Goal: Transaction & Acquisition: Purchase product/service

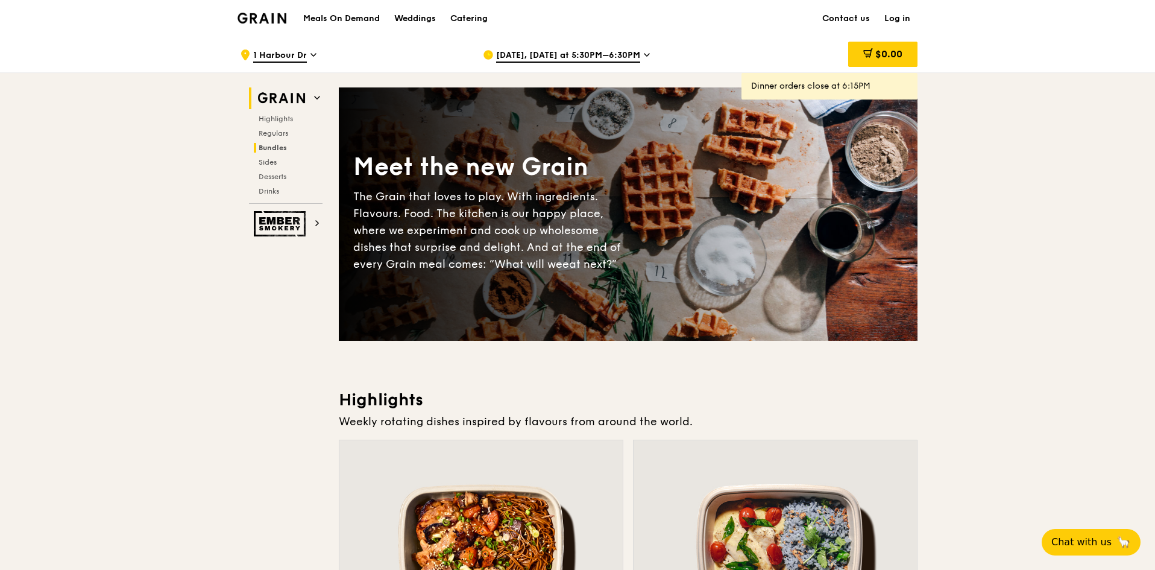
click at [277, 148] on span "Bundles" at bounding box center [273, 147] width 28 height 8
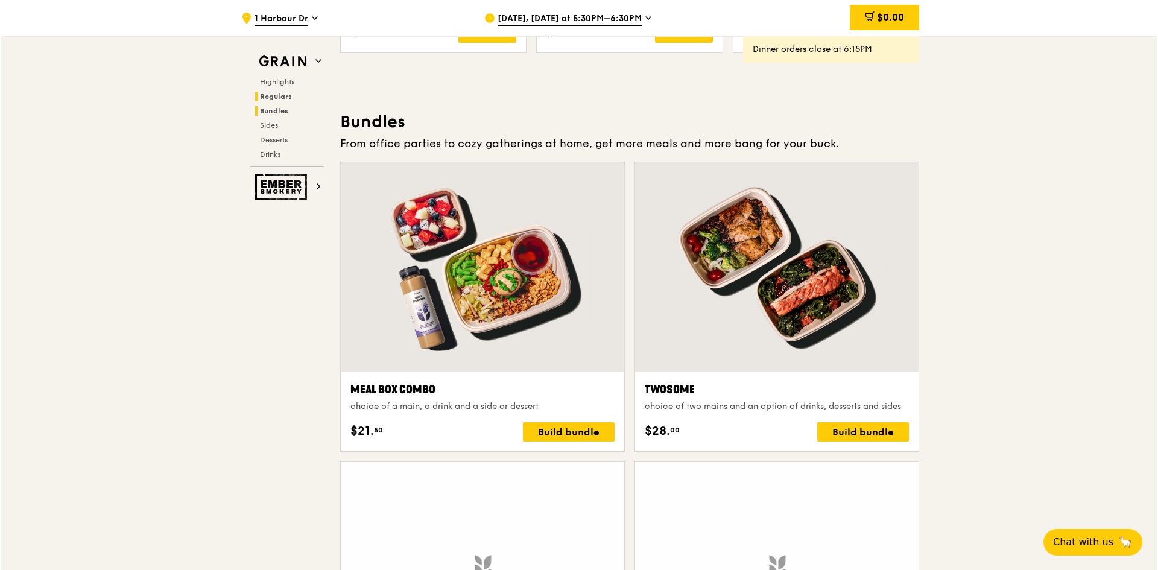
scroll to position [1725, 0]
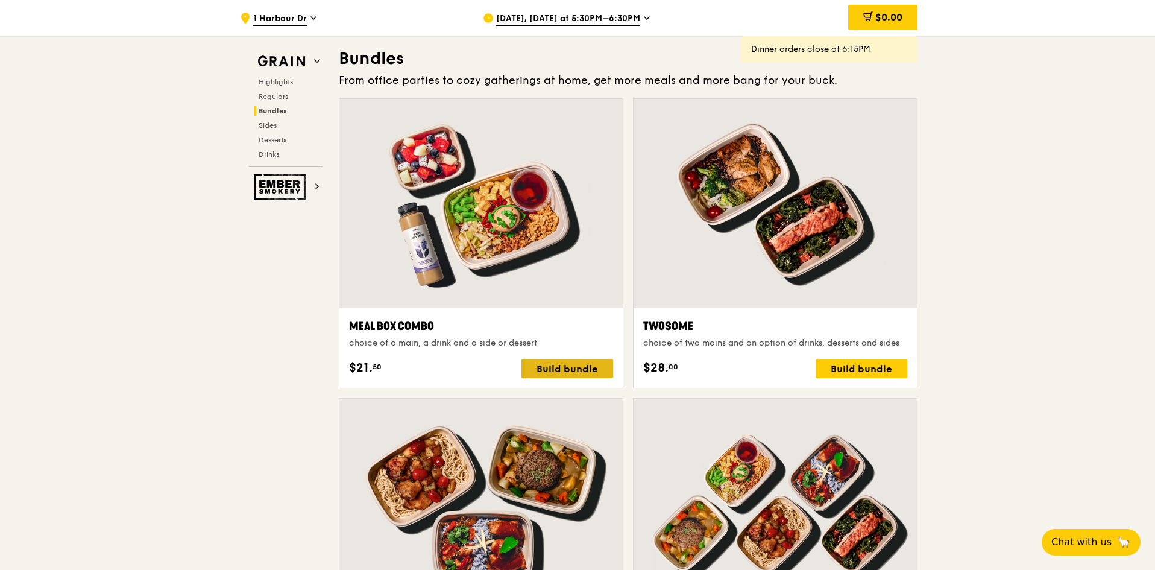
click at [582, 367] on div "Build bundle" at bounding box center [568, 368] width 92 height 19
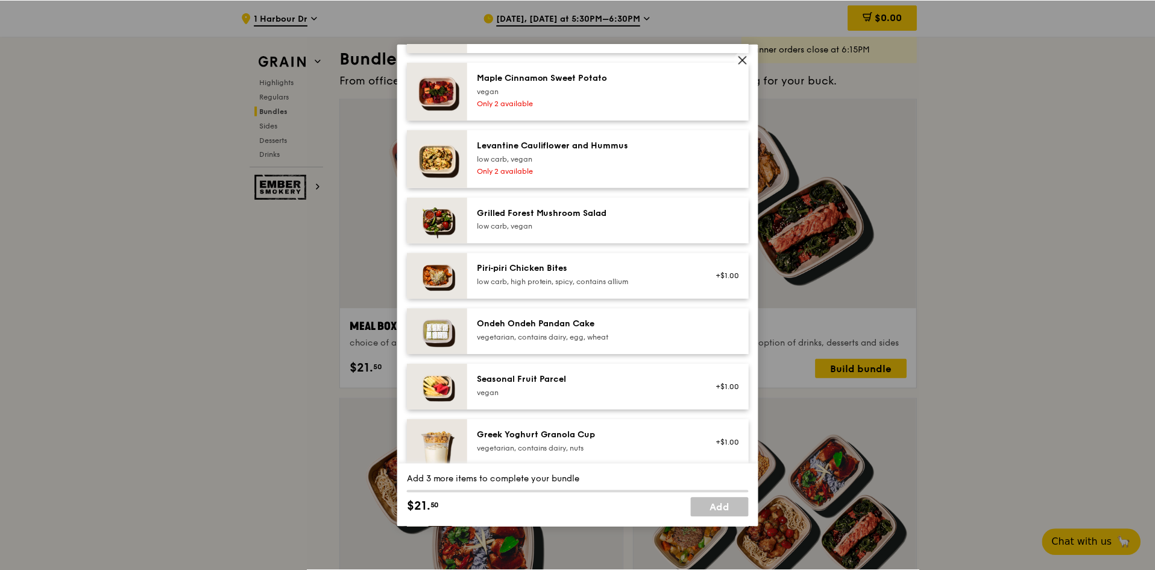
scroll to position [844, 0]
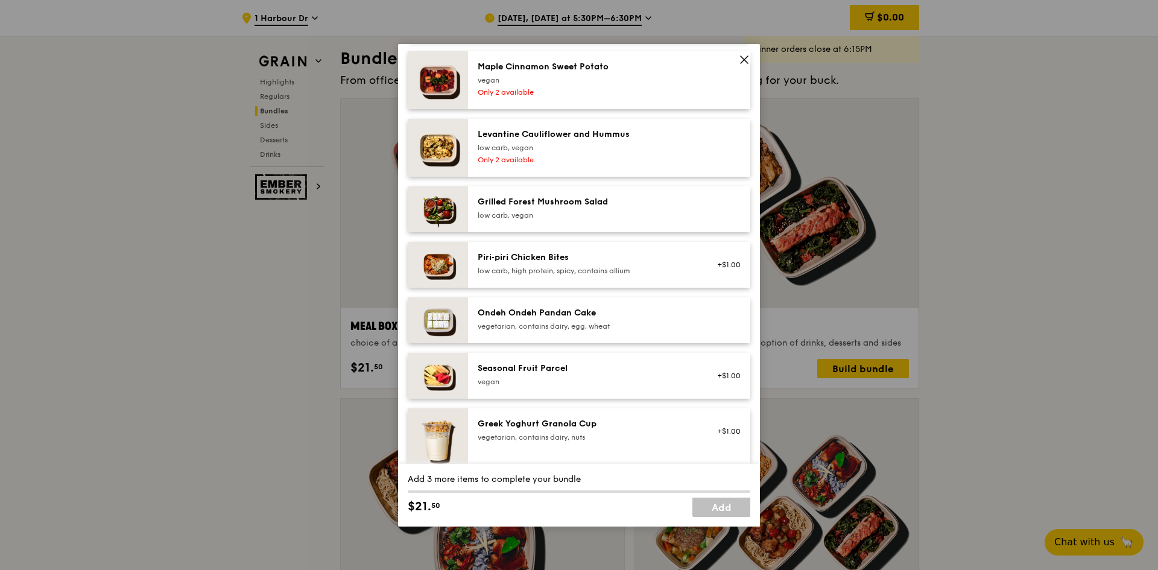
click at [749, 58] on span at bounding box center [744, 59] width 17 height 17
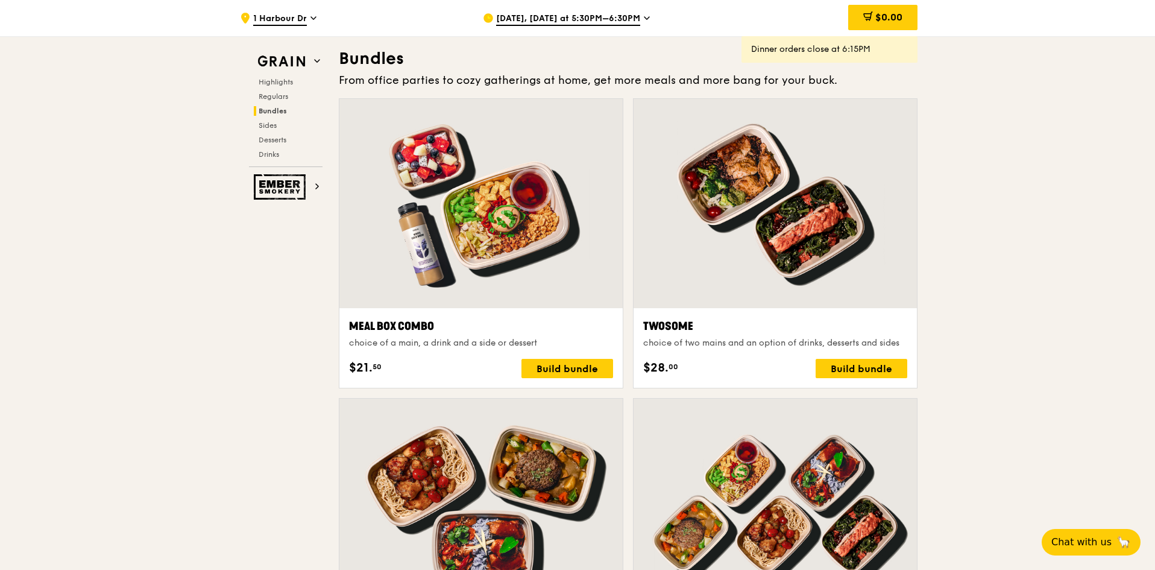
click at [563, 14] on span "Aug 19, Today at 5:30PM–6:30PM" at bounding box center [568, 19] width 144 height 13
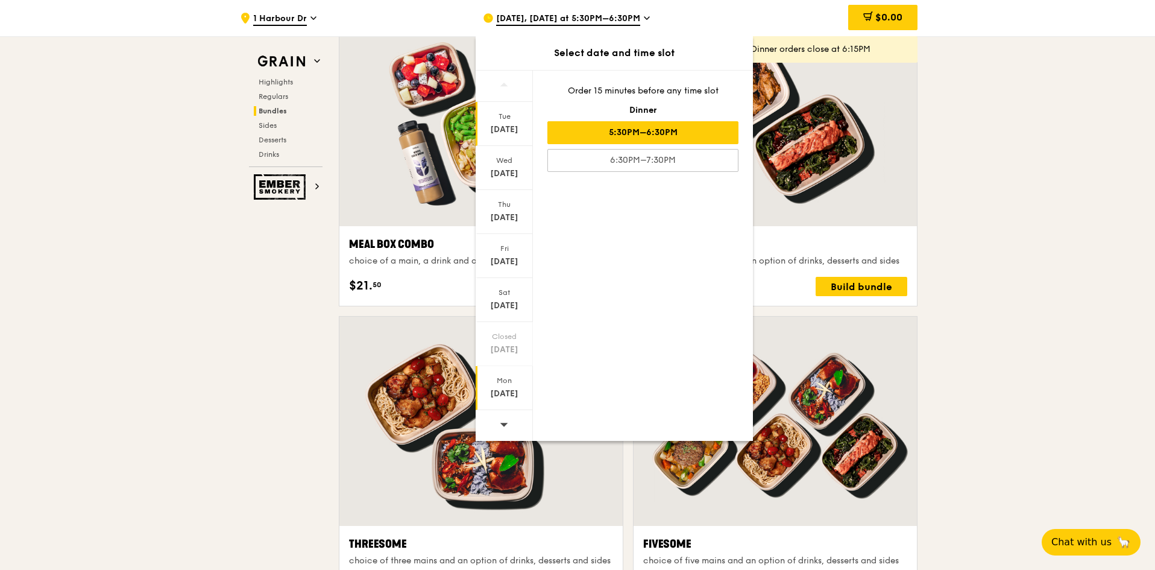
scroll to position [1845, 0]
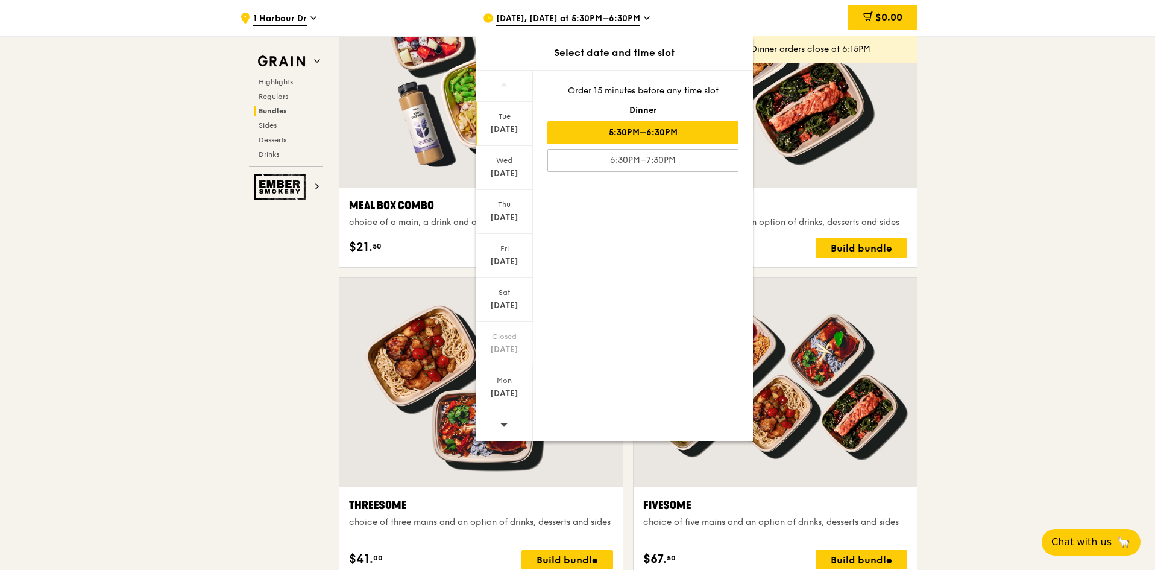
click at [508, 424] on icon at bounding box center [504, 424] width 8 height 9
click at [501, 427] on icon at bounding box center [504, 424] width 8 height 9
click at [514, 168] on div "Aug 27" at bounding box center [504, 174] width 54 height 12
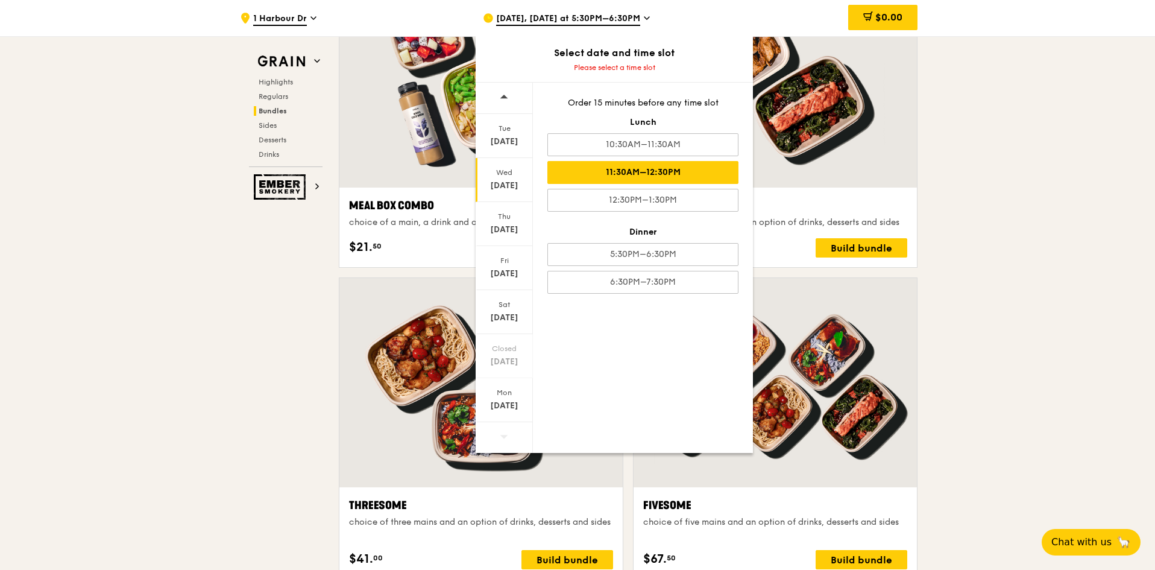
click at [623, 177] on div "11:30AM–12:30PM" at bounding box center [642, 172] width 191 height 23
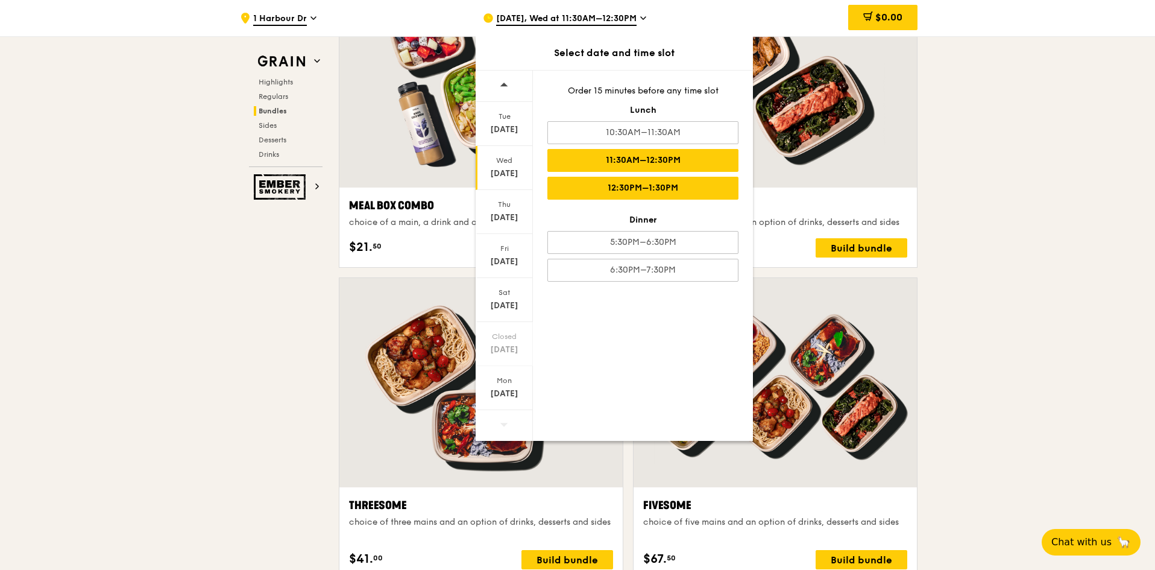
scroll to position [1858, 0]
click at [726, 167] on div "11:30AM–12:30PM" at bounding box center [642, 160] width 191 height 23
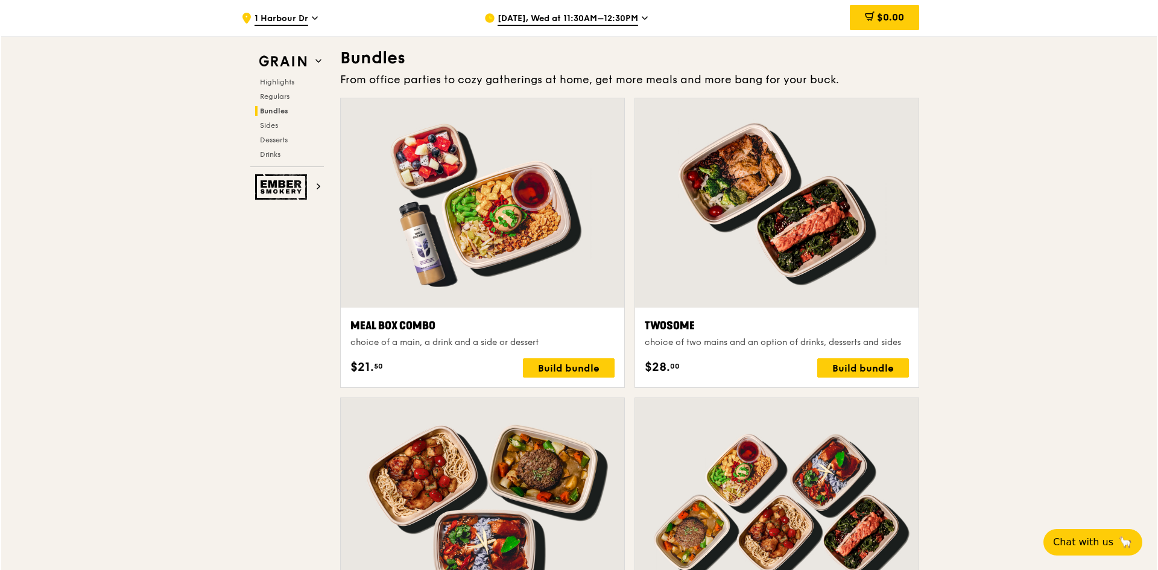
scroll to position [1737, 0]
click at [610, 373] on div "Build bundle" at bounding box center [568, 368] width 92 height 19
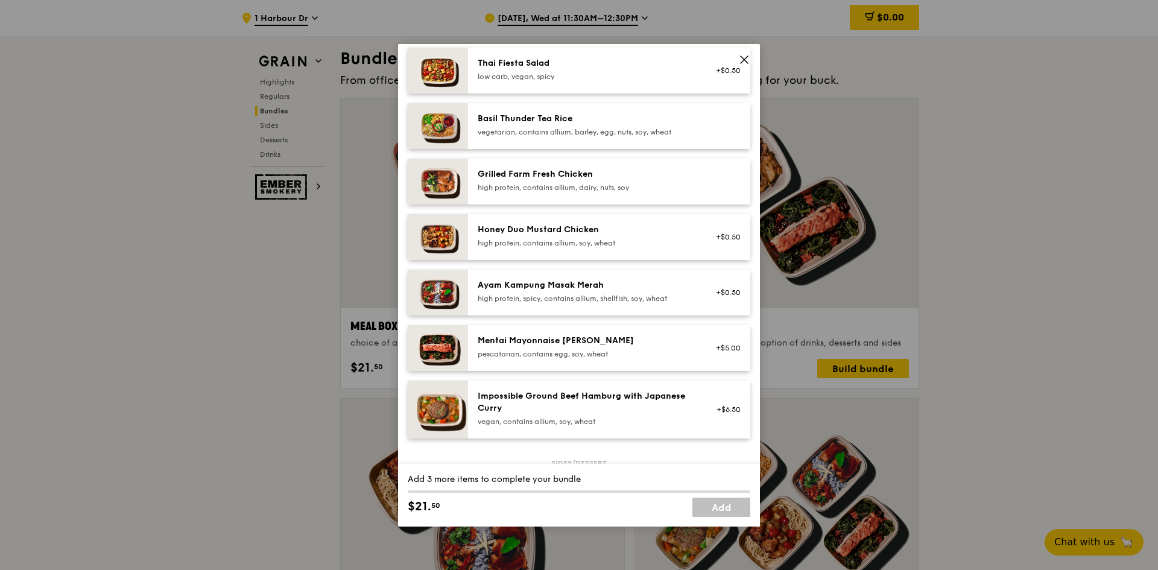
scroll to position [165, 0]
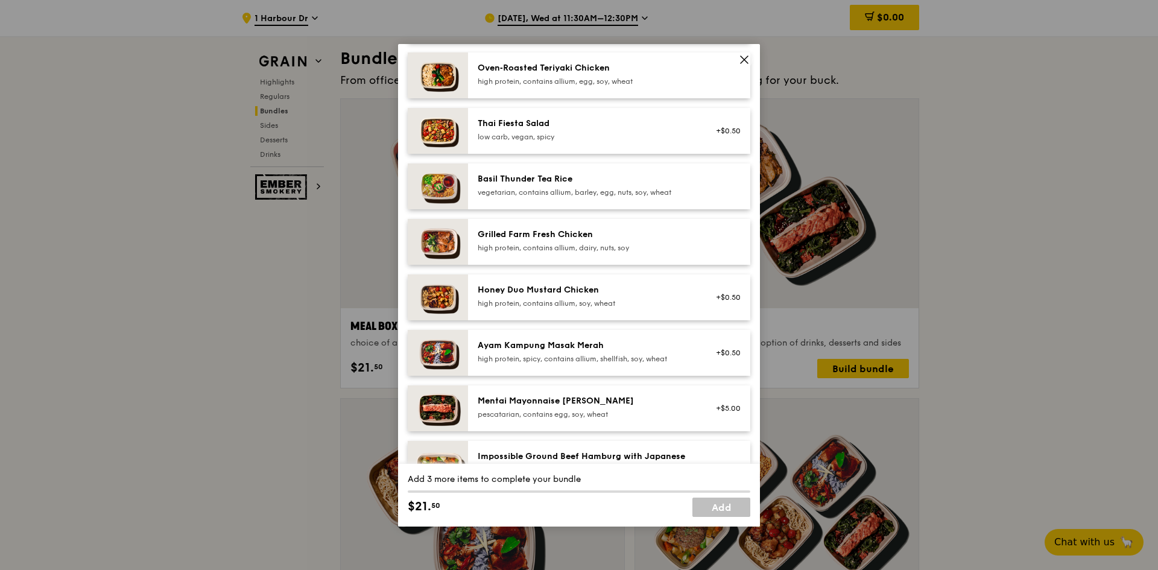
click at [554, 249] on div "high protein, contains allium, dairy, nuts, soy" at bounding box center [585, 248] width 216 height 10
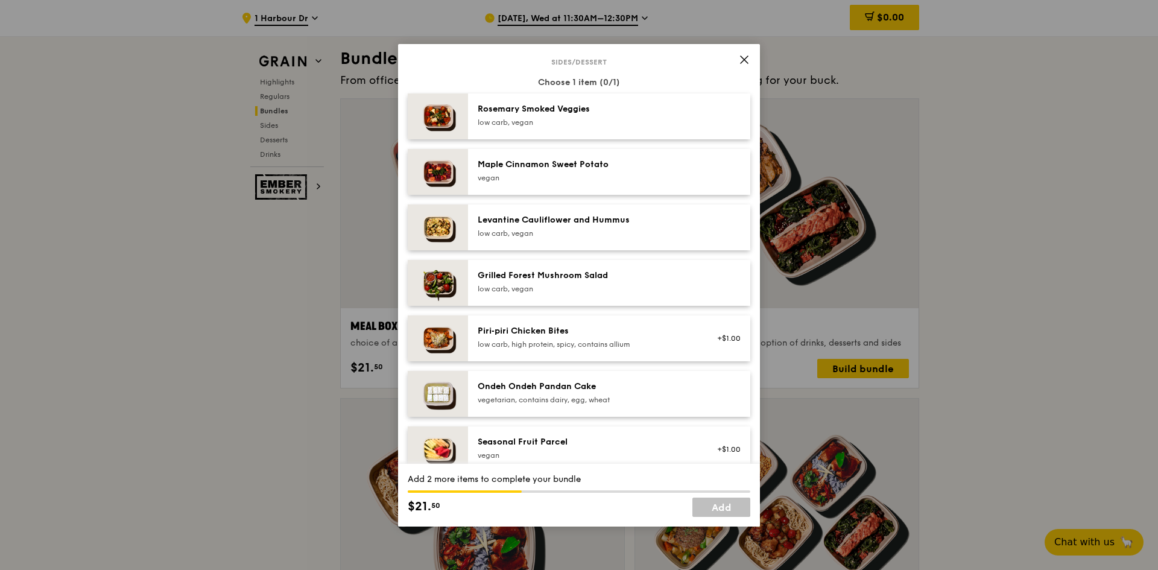
scroll to position [647, 0]
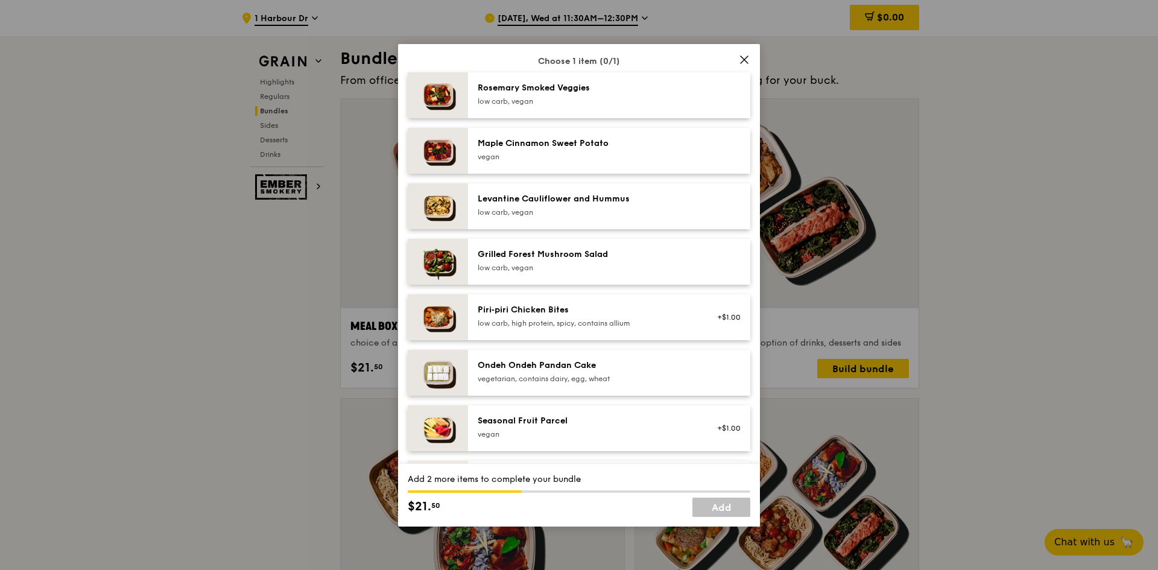
click at [592, 276] on div "Grilled Forest Mushroom Salad low carb, vegan" at bounding box center [609, 262] width 282 height 46
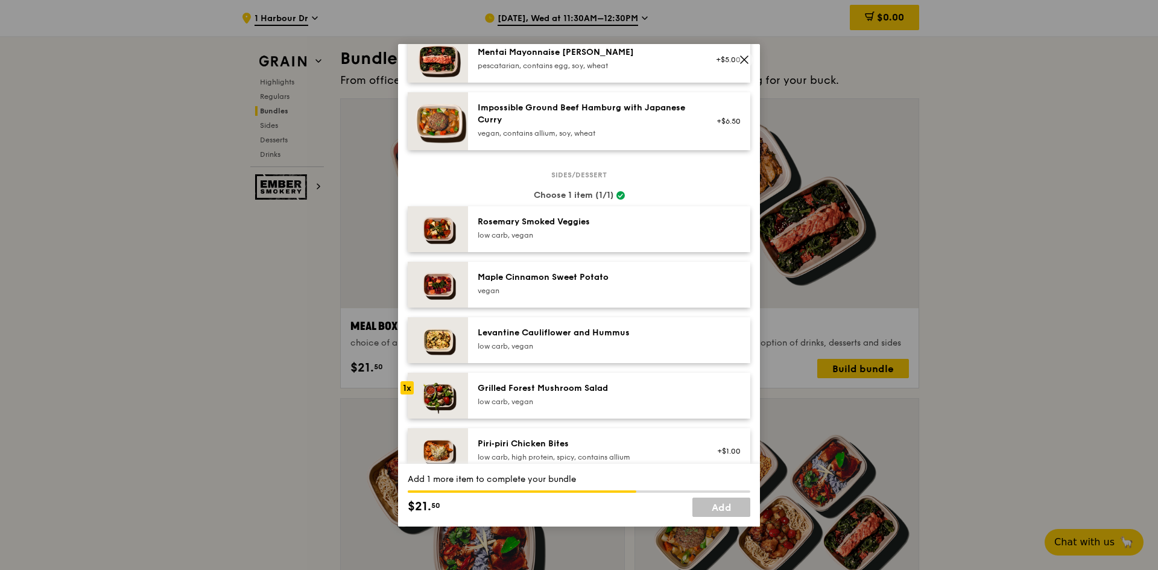
scroll to position [526, 0]
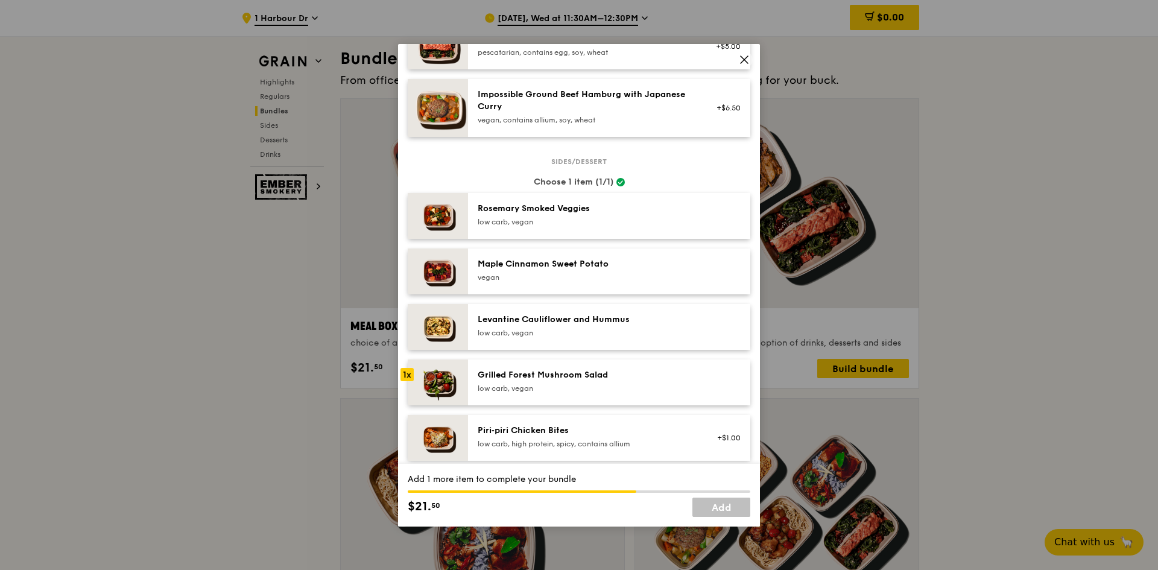
click at [577, 208] on div "Rosemary Smoked Veggies" at bounding box center [585, 209] width 216 height 12
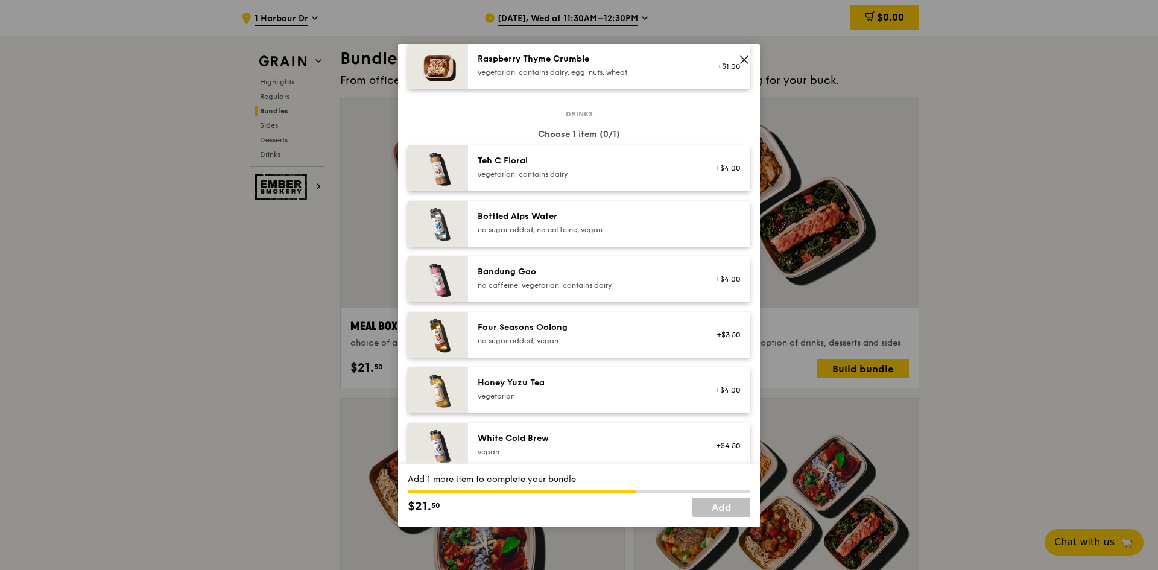
scroll to position [1250, 0]
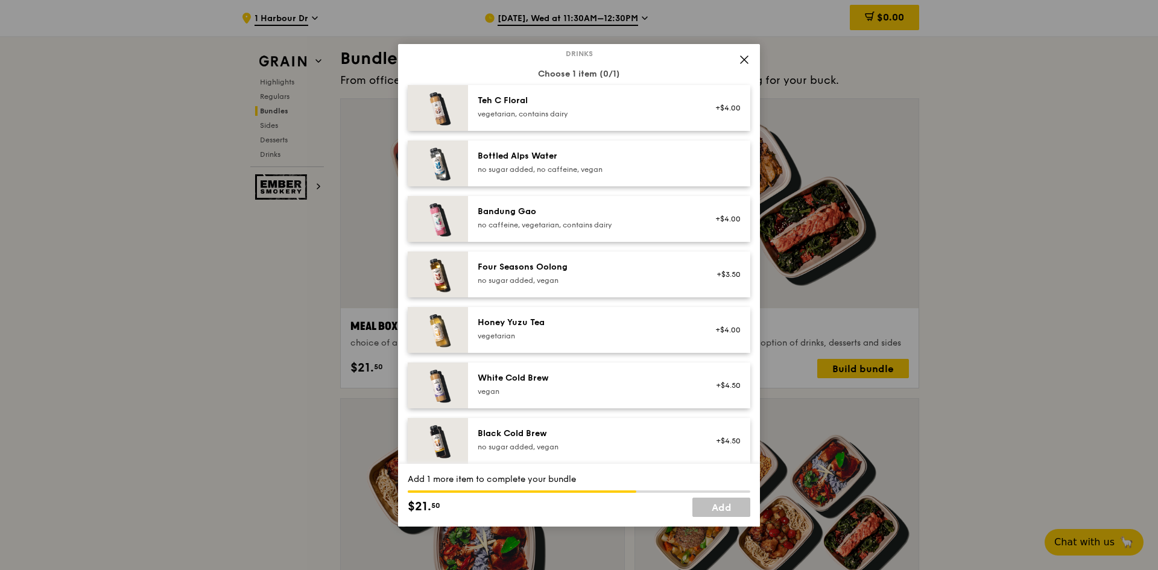
click at [604, 340] on div "vegetarian" at bounding box center [585, 336] width 216 height 10
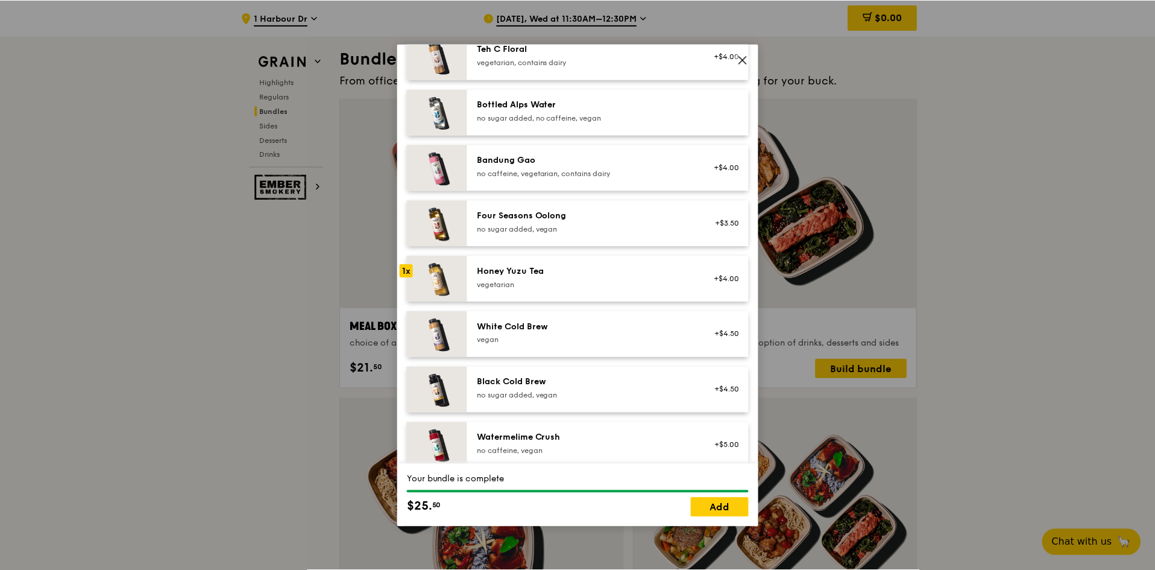
scroll to position [1370, 0]
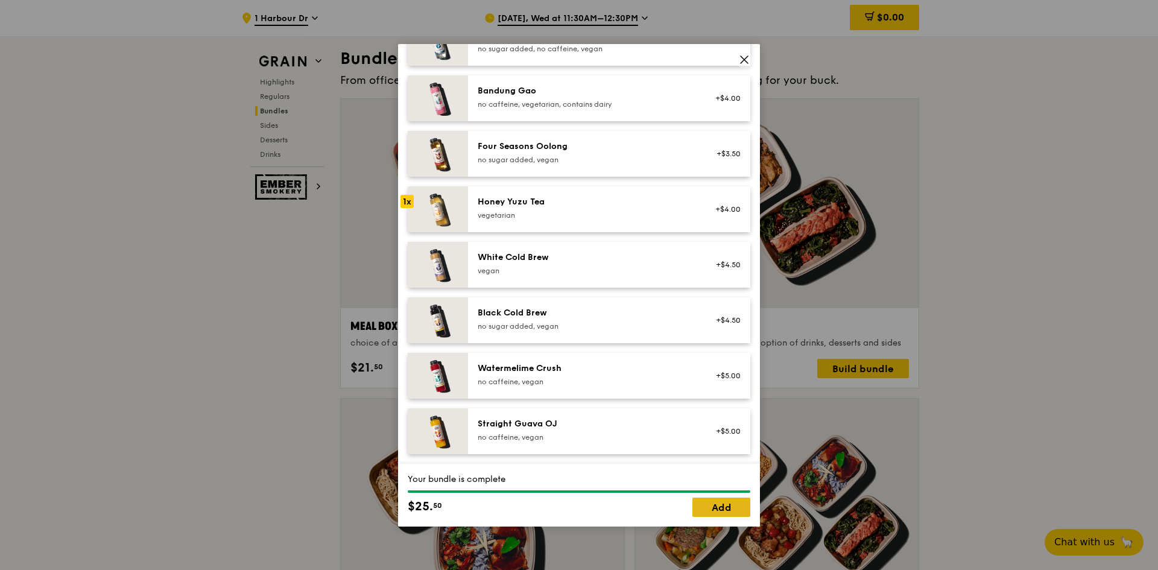
click at [724, 506] on link "Add" at bounding box center [721, 506] width 58 height 19
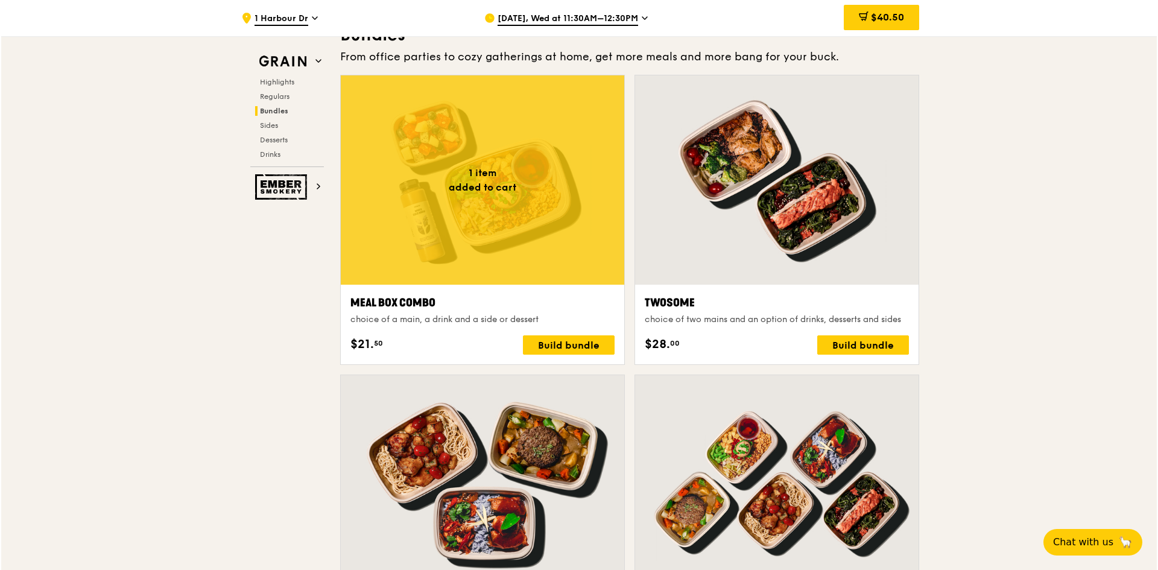
scroll to position [1737, 0]
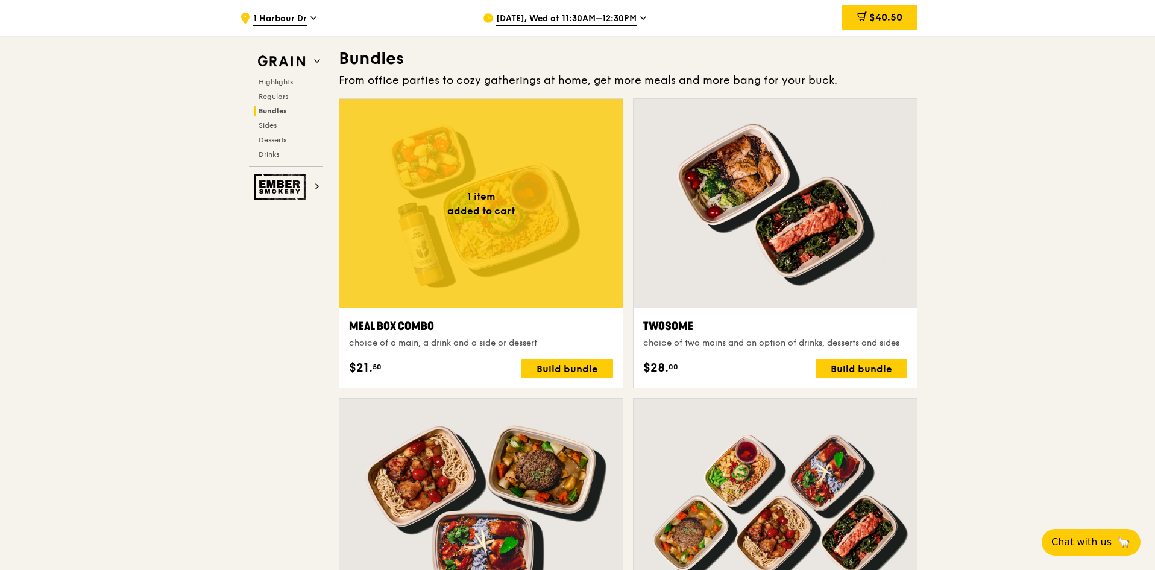
drag, startPoint x: 885, startPoint y: 16, endPoint x: 894, endPoint y: 28, distance: 15.1
click at [885, 16] on span "$40.50" at bounding box center [885, 16] width 33 height 11
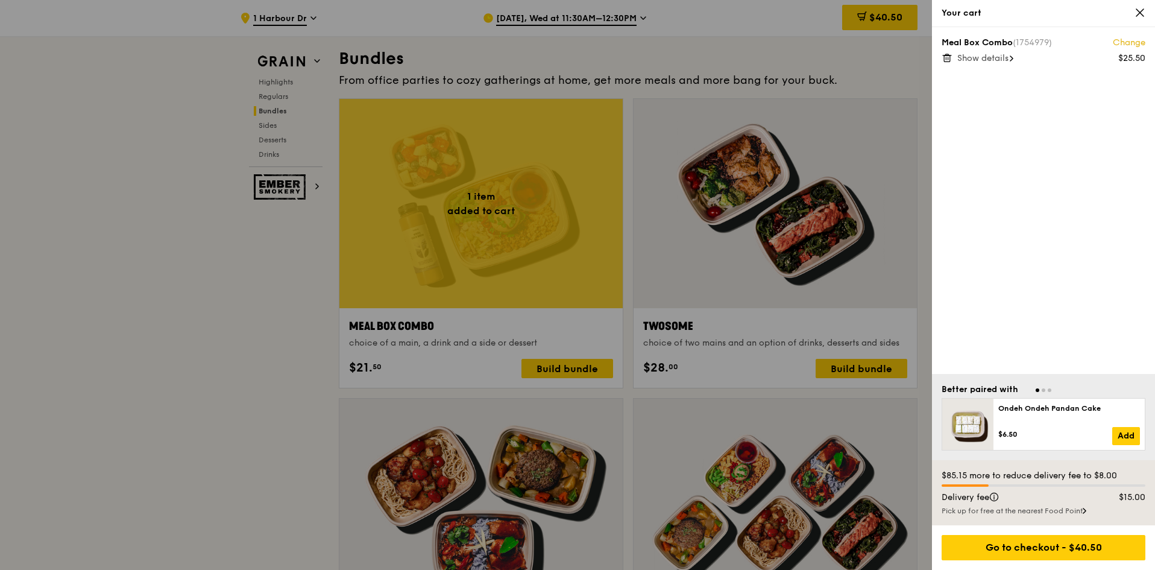
click at [980, 58] on span "Show details" at bounding box center [982, 58] width 51 height 10
click at [1051, 143] on div "Meal Box Combo (1754979) Change $25.50 Hide details Grilled Farm Fresh Chicken …" at bounding box center [1043, 200] width 223 height 347
click at [1114, 40] on link "Change" at bounding box center [1129, 43] width 33 height 12
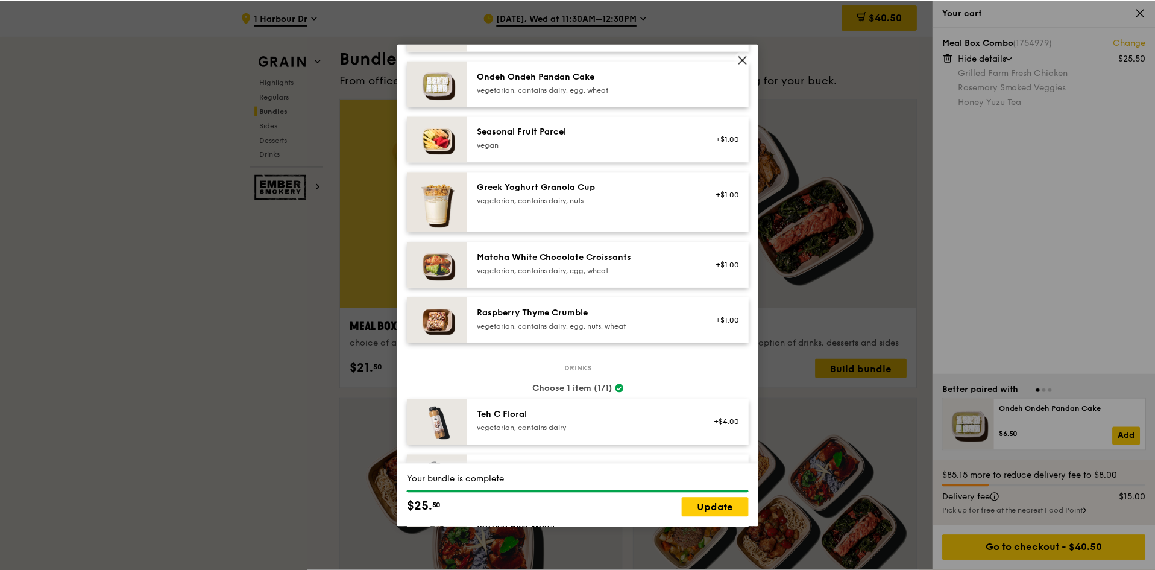
scroll to position [965, 0]
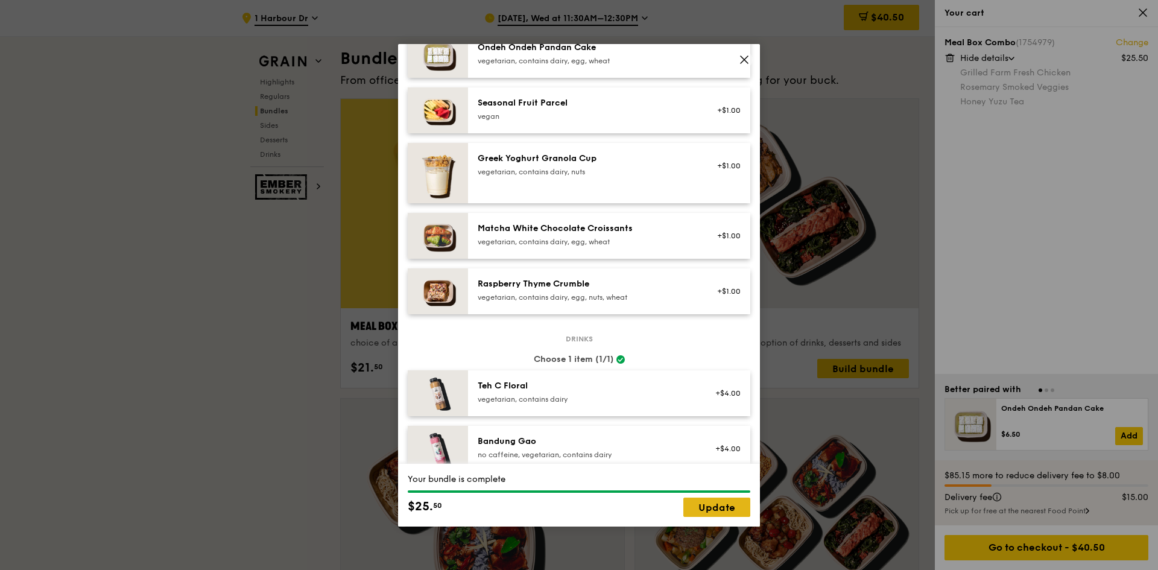
click at [733, 506] on link "Update" at bounding box center [716, 506] width 67 height 19
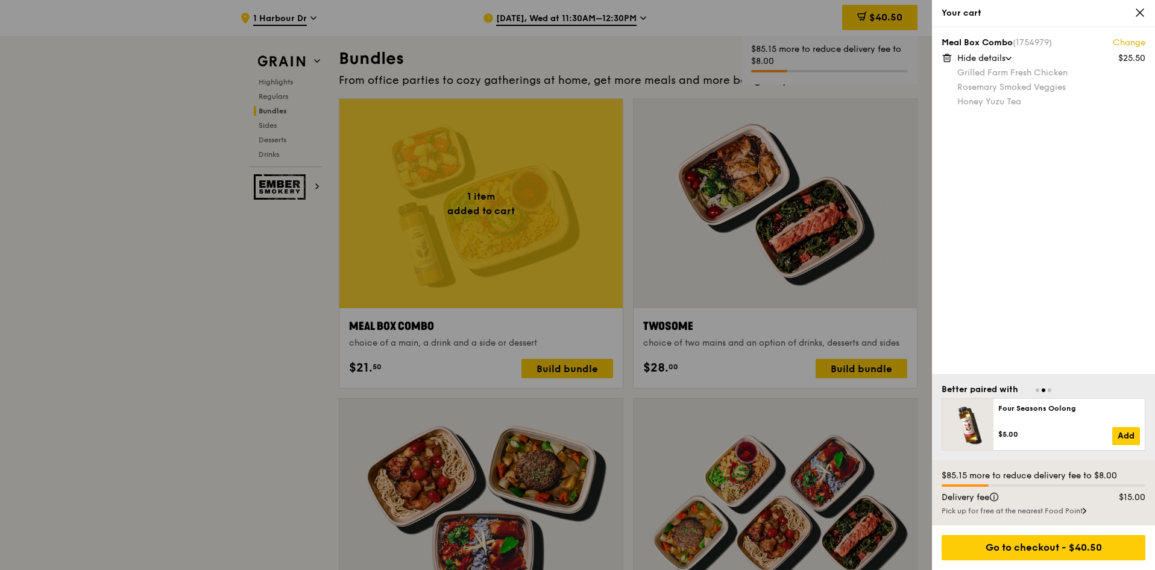
click at [1083, 200] on div "Meal Box Combo (1754979) Change $25.50 Hide details Grilled Farm Fresh Chicken …" at bounding box center [1043, 200] width 223 height 347
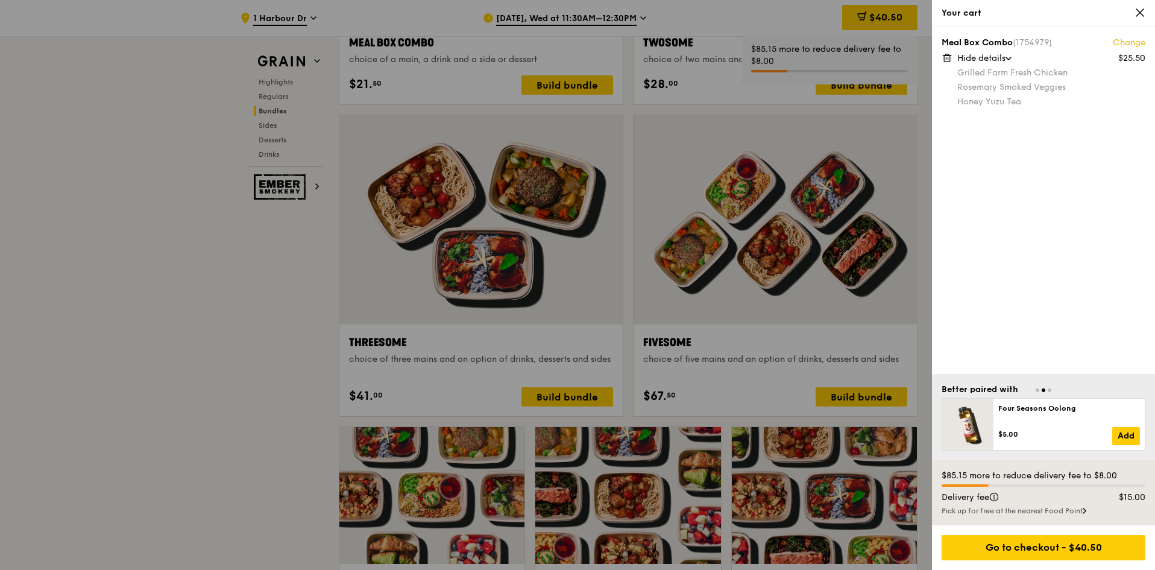
scroll to position [2038, 0]
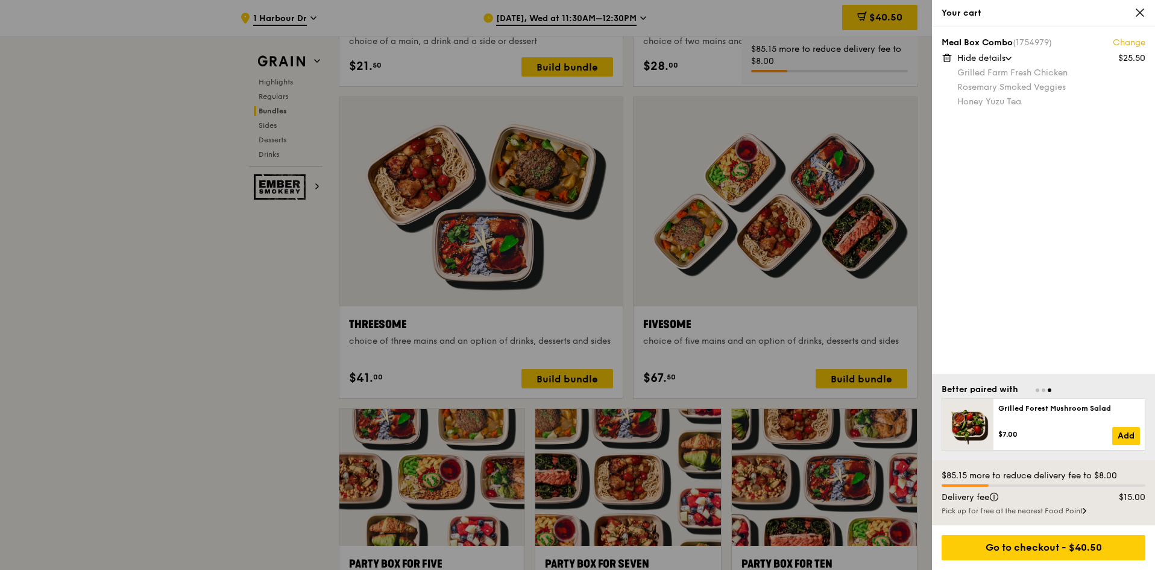
click at [1051, 508] on div "Pick up for free at the nearest Food Point" at bounding box center [1044, 511] width 204 height 10
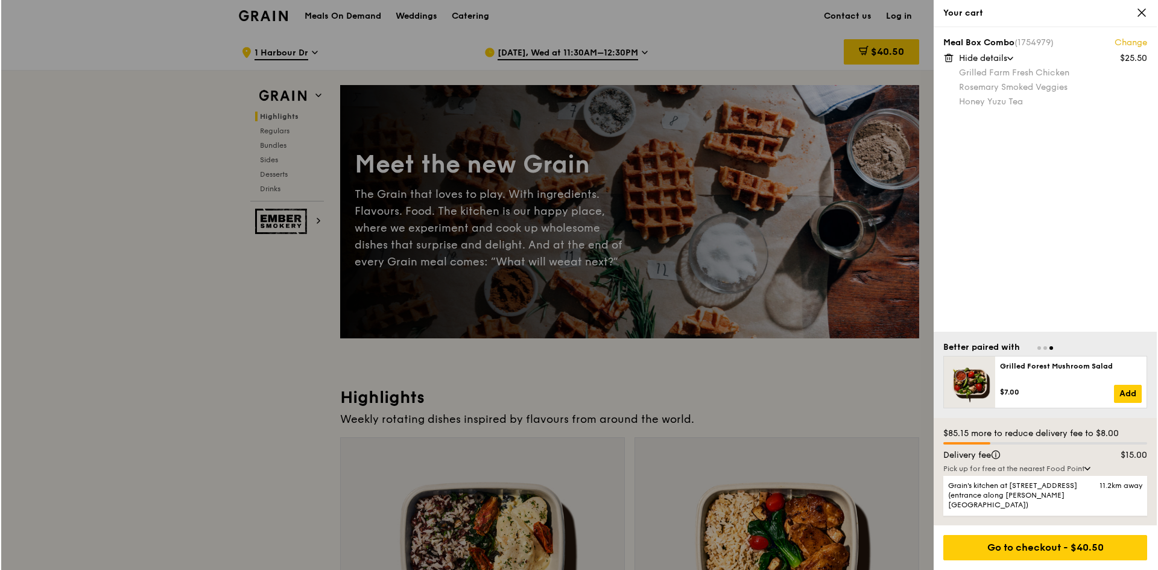
scroll to position [0, 0]
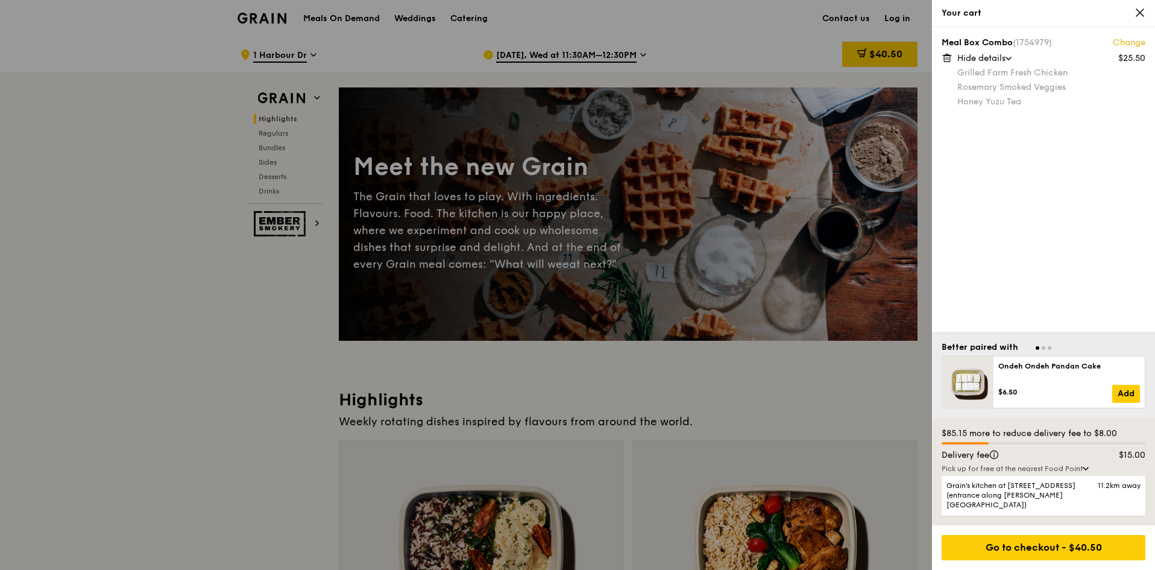
click at [1035, 110] on div "Meal Box Combo (1754979) Change $25.50 Hide details Grilled Farm Fresh Chicken …" at bounding box center [1043, 179] width 223 height 304
click at [1085, 226] on div "Meal Box Combo (1754979) Change $25.50 Hide details Grilled Farm Fresh Chicken …" at bounding box center [1043, 179] width 223 height 304
click at [1127, 45] on link "Change" at bounding box center [1129, 43] width 33 height 12
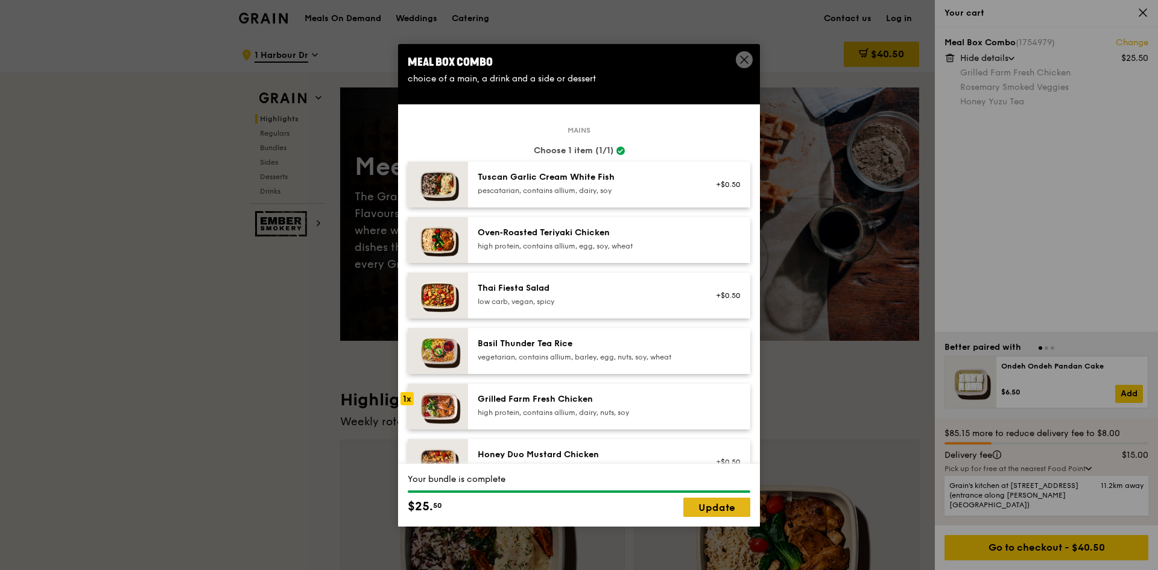
click at [721, 506] on link "Update" at bounding box center [716, 506] width 67 height 19
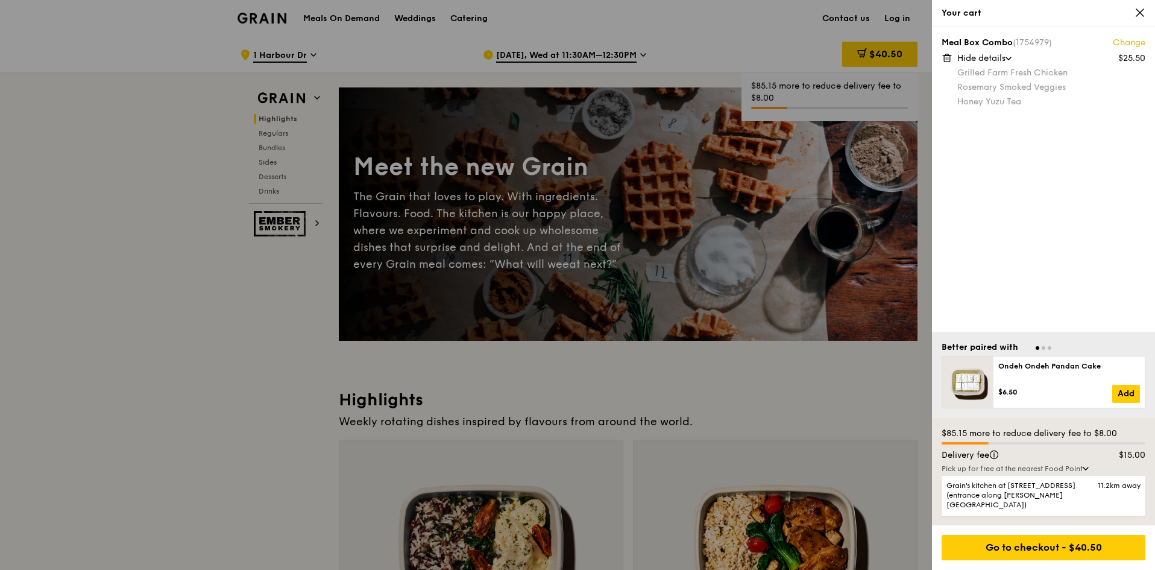
click at [1041, 195] on div "Meal Box Combo (1754979) Change $25.50 Hide details Grilled Farm Fresh Chicken …" at bounding box center [1043, 179] width 223 height 304
click at [832, 373] on div at bounding box center [577, 285] width 1155 height 570
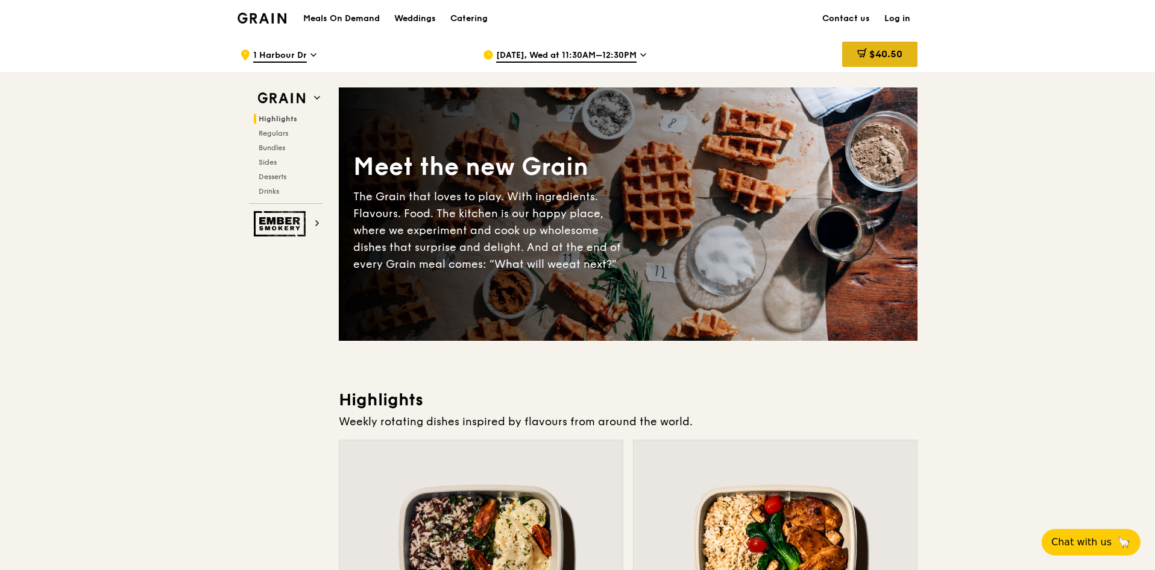
click at [890, 55] on span "$40.50" at bounding box center [885, 53] width 33 height 11
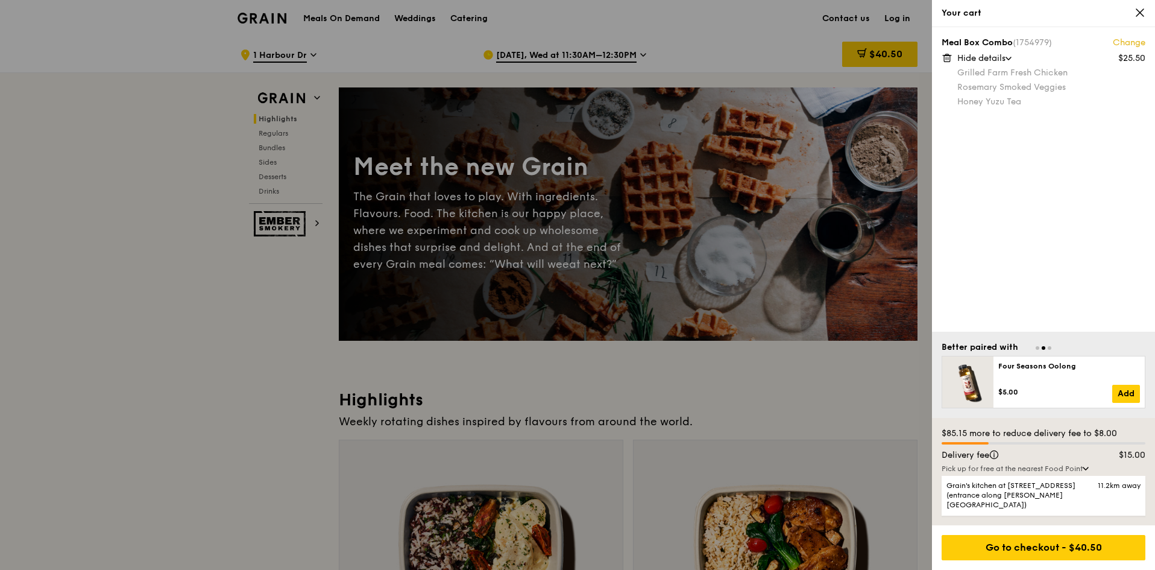
click at [996, 42] on div "Meal Box Combo (1754979) Change" at bounding box center [1044, 43] width 204 height 12
click at [667, 388] on div at bounding box center [577, 285] width 1155 height 570
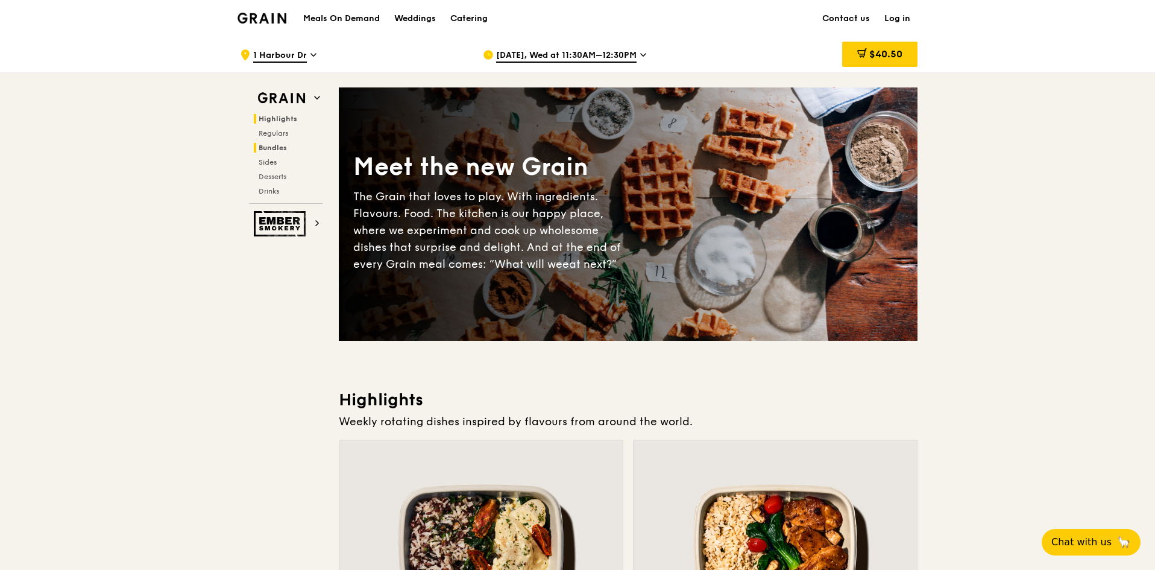
click at [273, 148] on span "Bundles" at bounding box center [273, 147] width 28 height 8
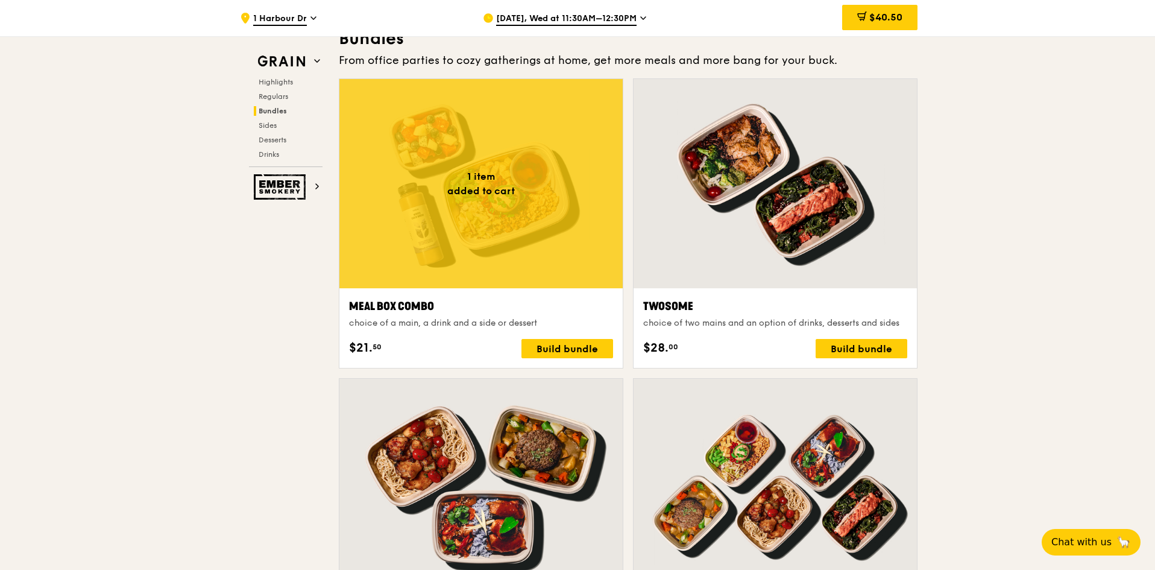
scroll to position [1737, 0]
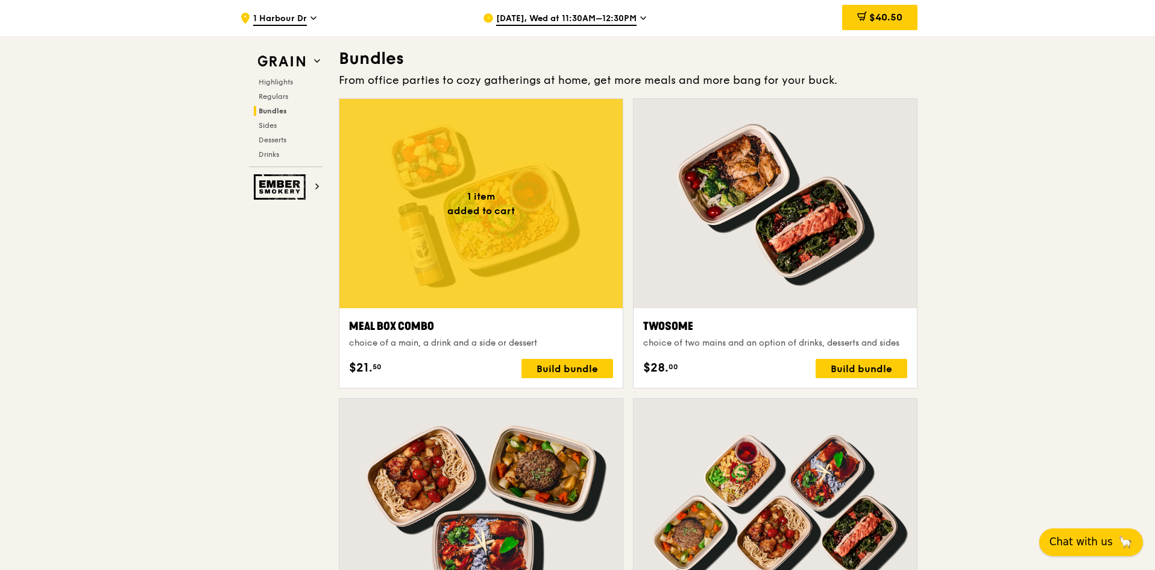
click at [1100, 534] on span "Chat with us" at bounding box center [1081, 541] width 63 height 15
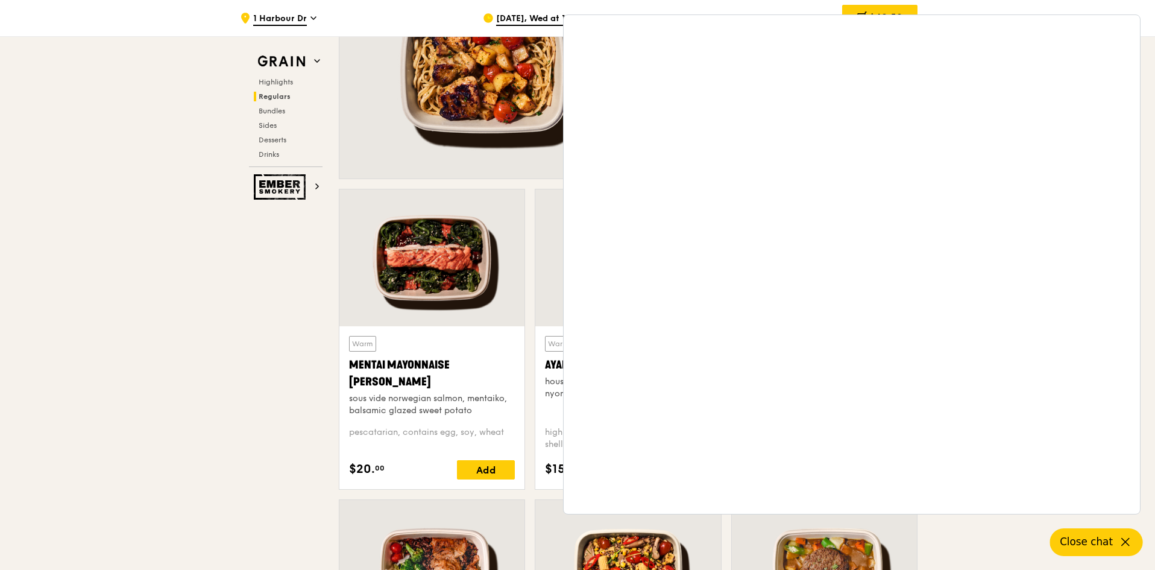
scroll to position [893, 0]
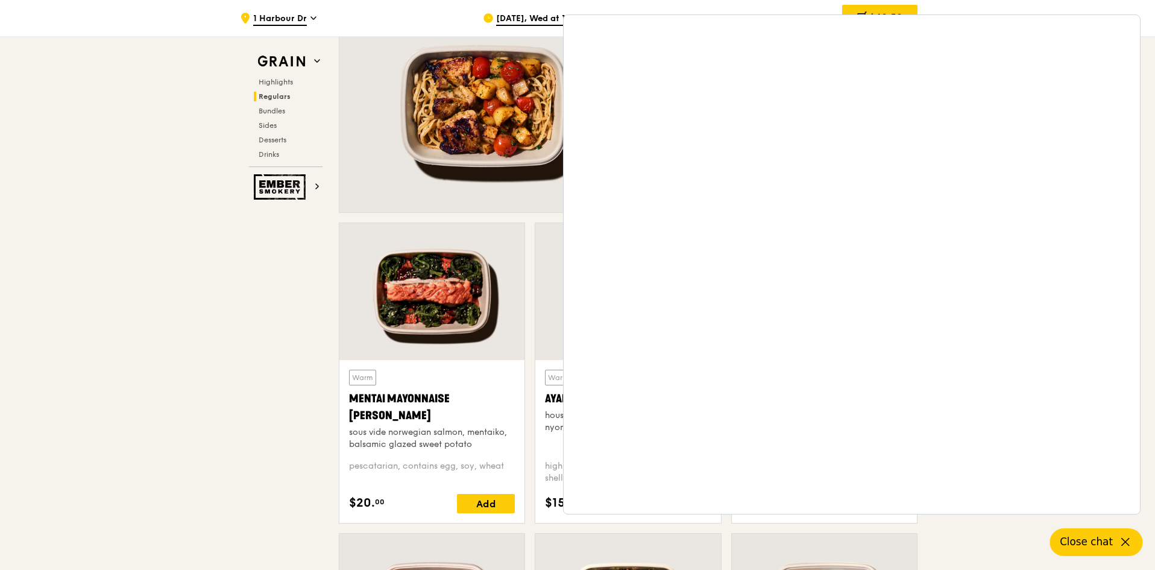
click at [1086, 546] on span "Close chat" at bounding box center [1086, 541] width 53 height 15
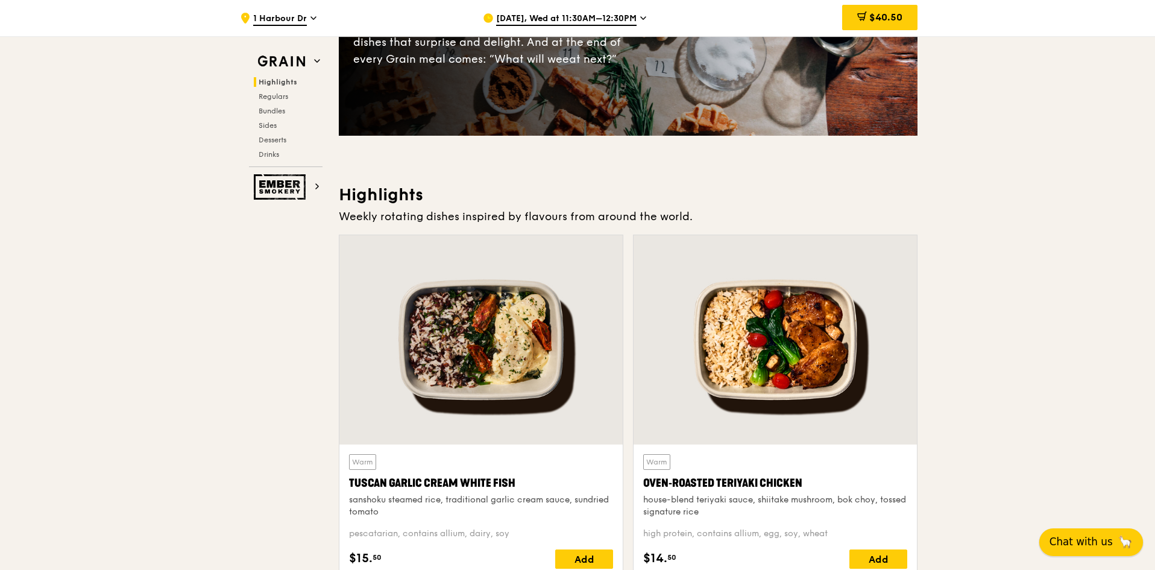
scroll to position [169, 0]
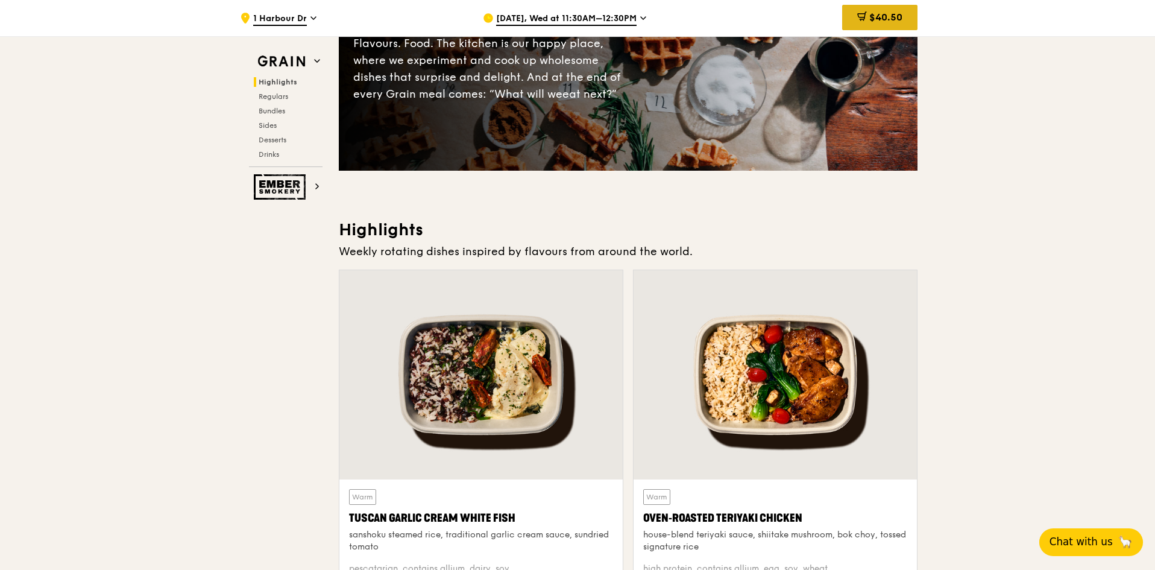
click at [904, 18] on div "$40.50" at bounding box center [879, 17] width 75 height 25
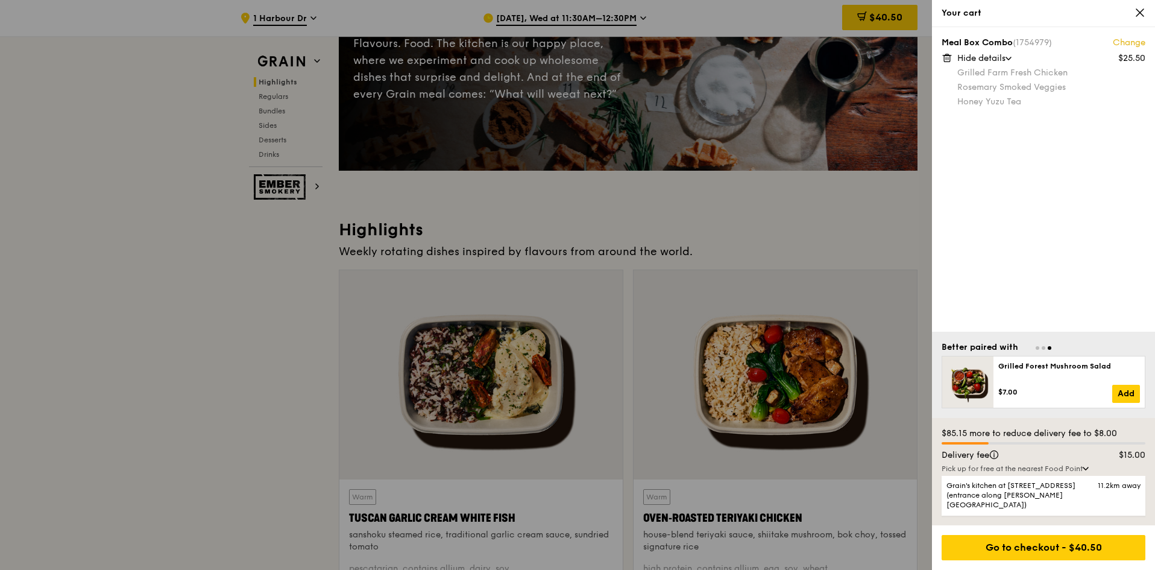
click at [1115, 42] on link "Change" at bounding box center [1129, 43] width 33 height 12
click at [1138, 9] on icon at bounding box center [1140, 12] width 11 height 11
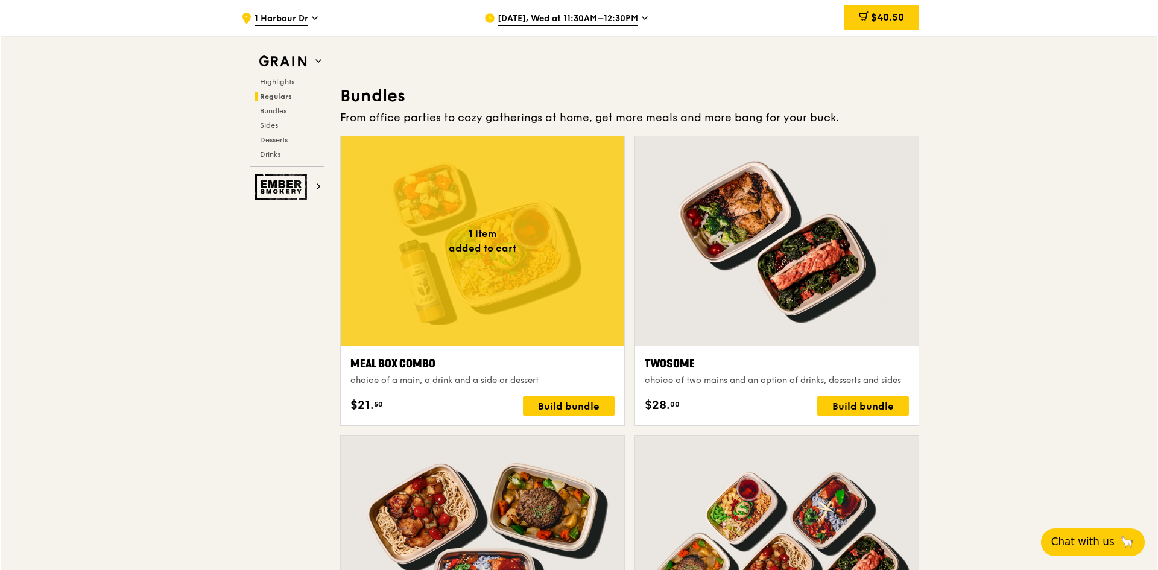
scroll to position [1737, 0]
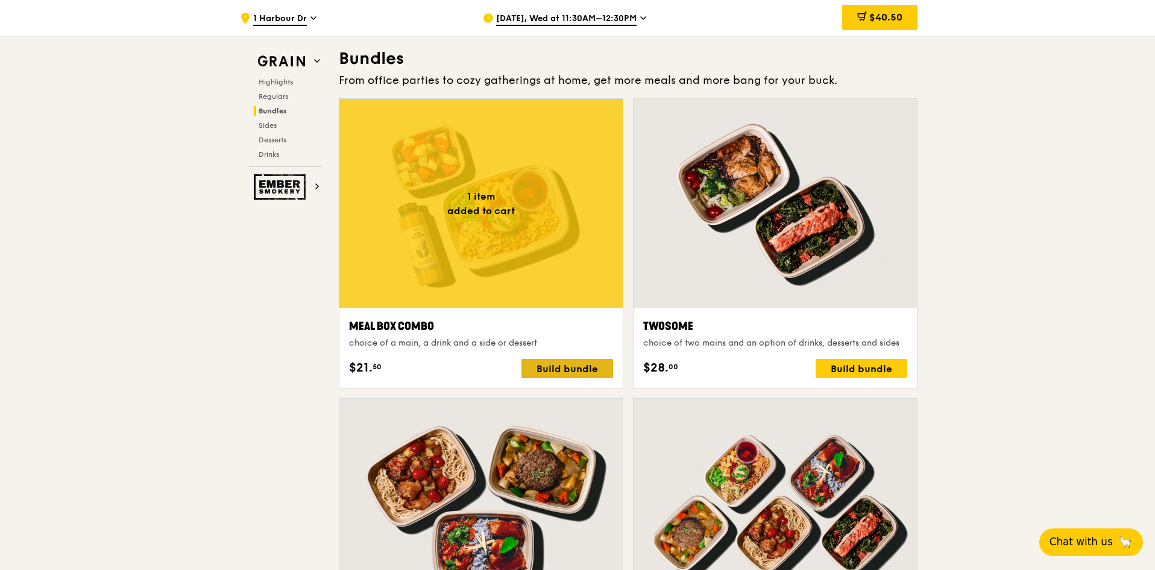
click at [571, 369] on div "Build bundle" at bounding box center [568, 368] width 92 height 19
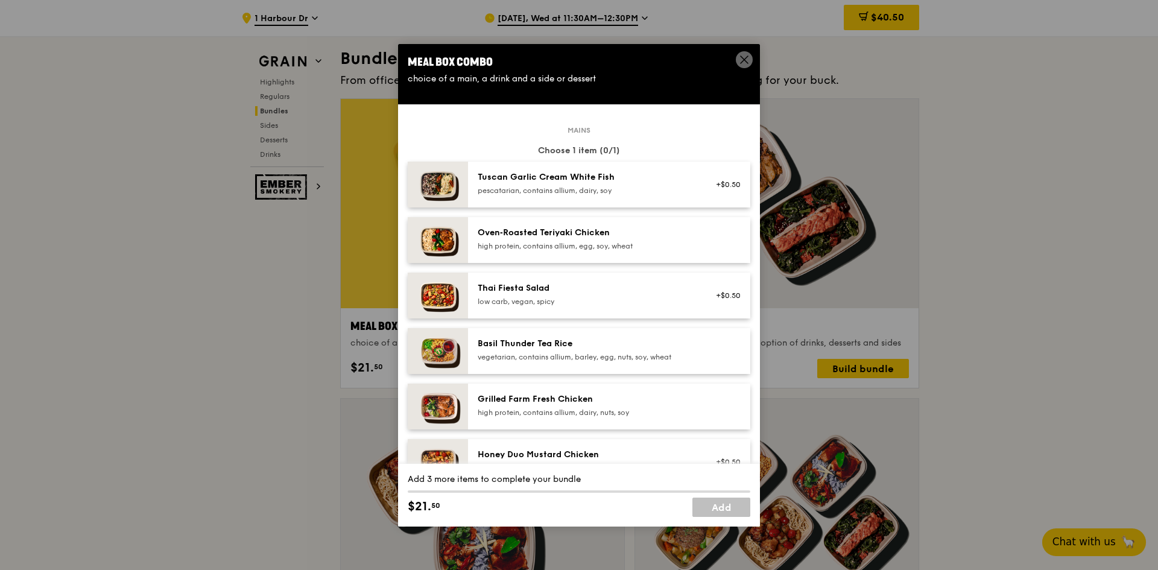
click at [584, 181] on div "Tuscan Garlic Cream White Fish" at bounding box center [585, 177] width 216 height 12
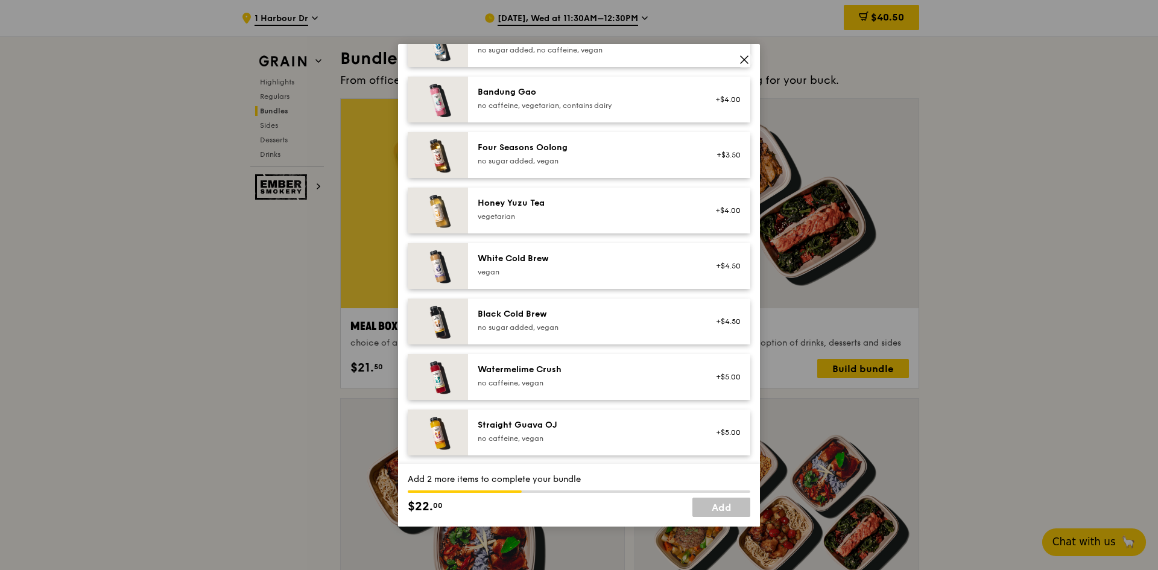
scroll to position [1370, 0]
click at [613, 421] on div "Straight Guava OJ" at bounding box center [585, 424] width 216 height 12
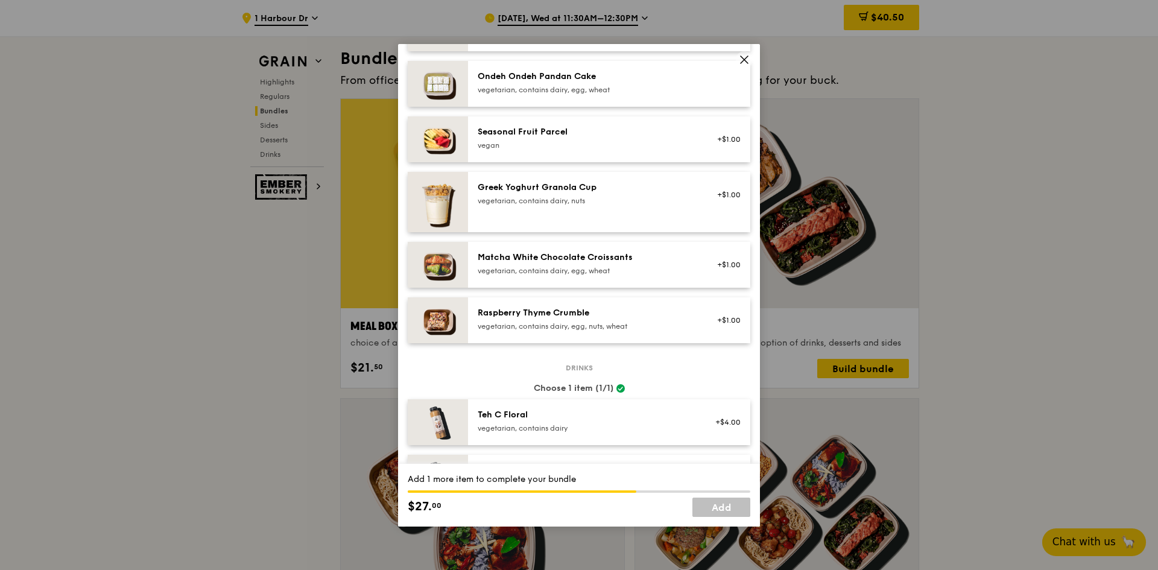
scroll to position [948, 0]
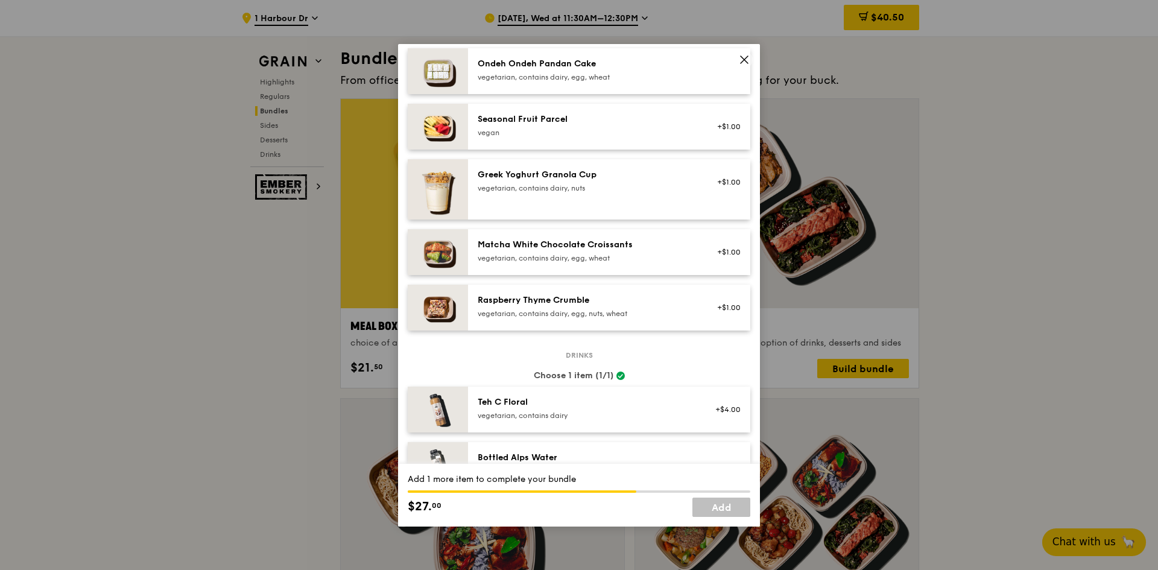
click at [629, 304] on div "Raspberry Thyme Crumble" at bounding box center [585, 300] width 216 height 12
click at [716, 502] on link "Add" at bounding box center [721, 506] width 58 height 19
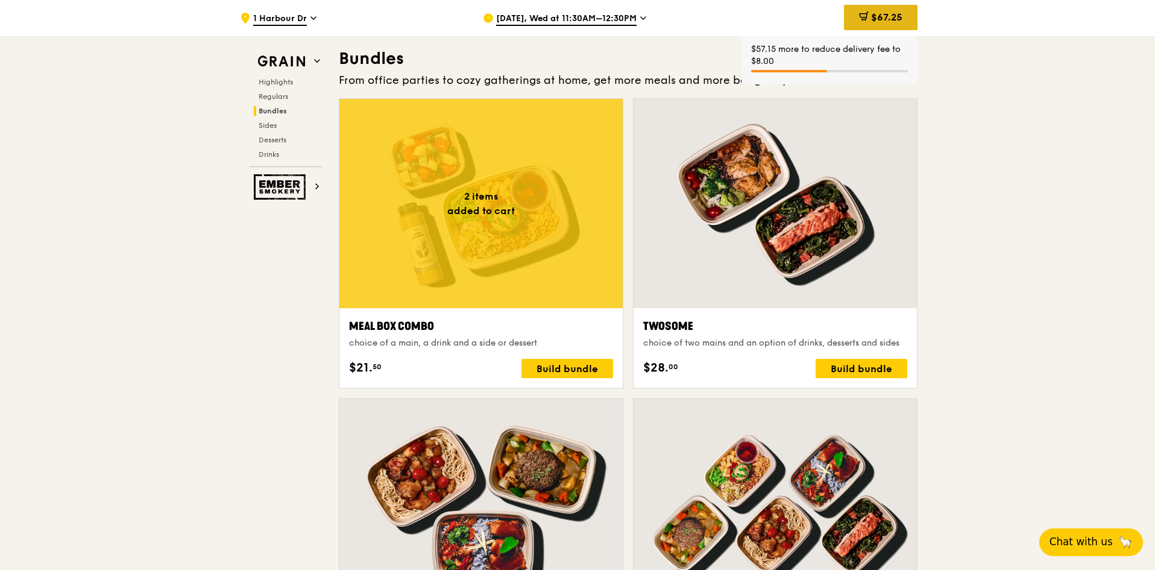
click at [878, 14] on span "$67.25" at bounding box center [886, 16] width 31 height 11
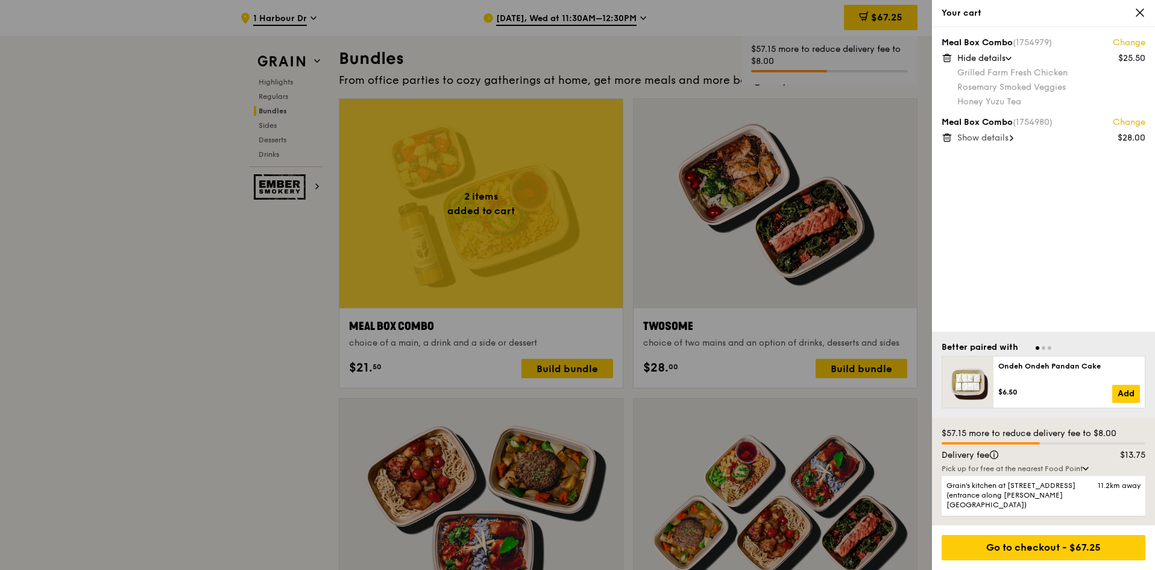
click at [1116, 118] on link "Change" at bounding box center [1129, 122] width 33 height 12
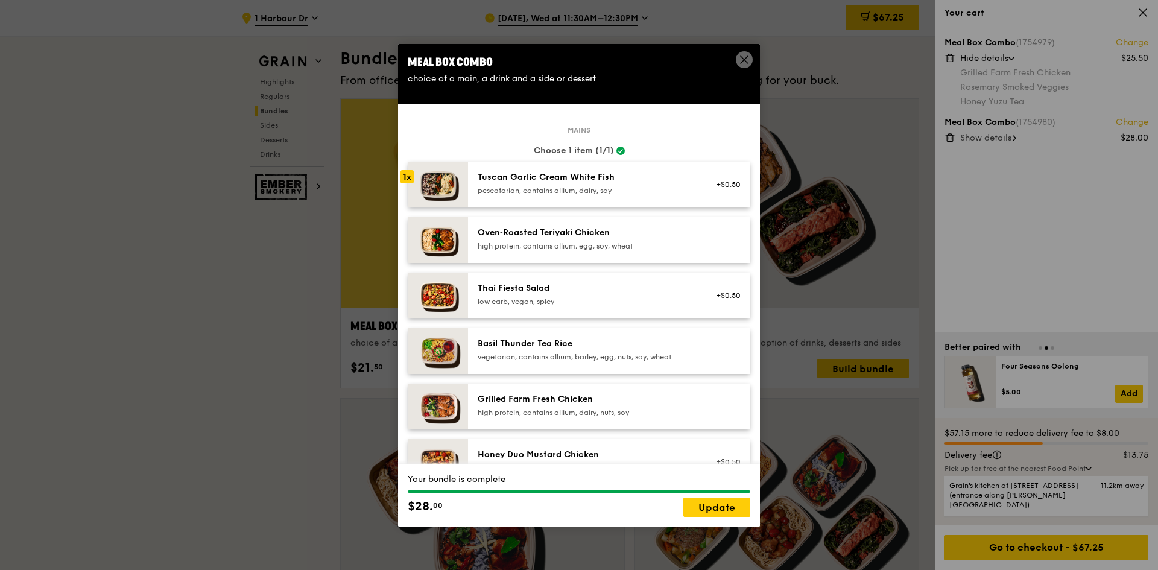
click at [741, 63] on icon at bounding box center [744, 59] width 11 height 11
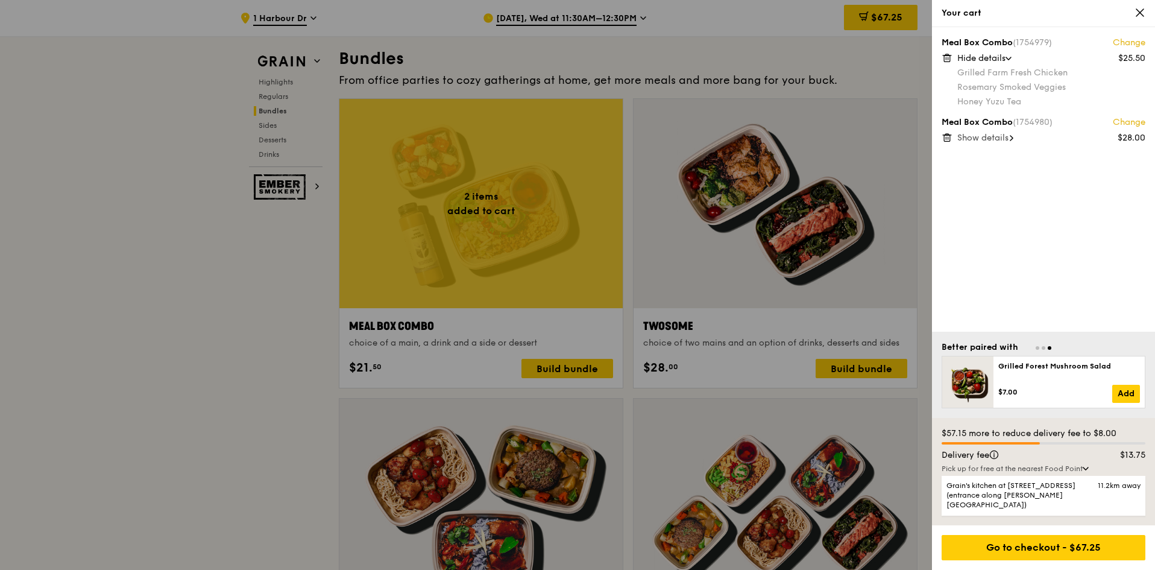
click at [983, 135] on span "Show details" at bounding box center [982, 138] width 51 height 10
click at [983, 135] on span "Hide details" at bounding box center [981, 138] width 48 height 10
click at [1124, 122] on link "Change" at bounding box center [1129, 122] width 33 height 12
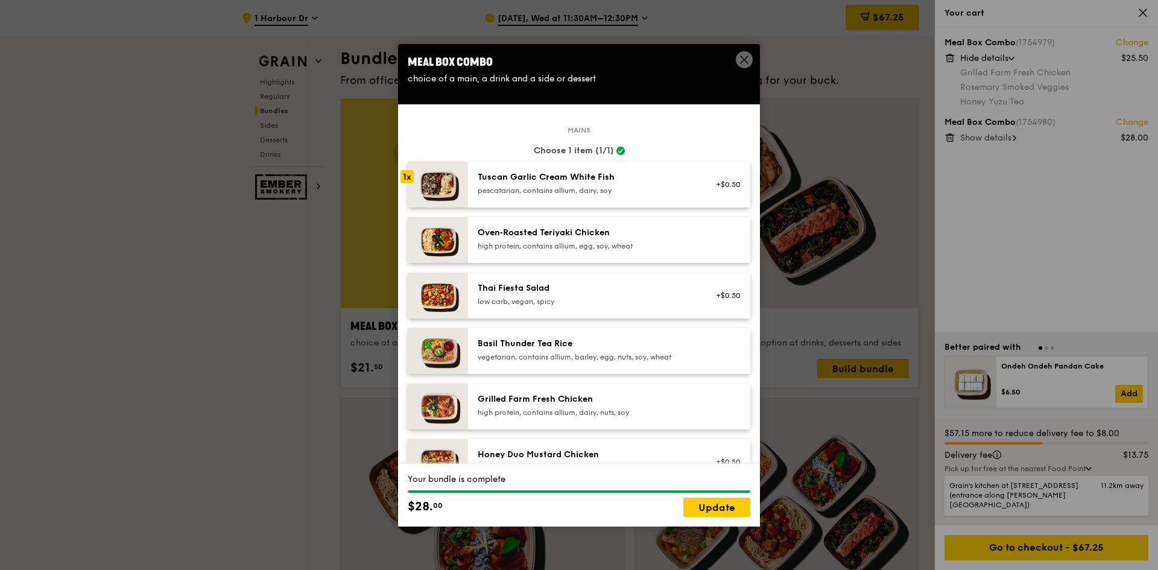
click at [599, 151] on div "Choose 1 item (1/1)" at bounding box center [579, 151] width 342 height 12
click at [470, 178] on div "Tuscan Garlic Cream White Fish pescatarian, contains allium, dairy, soy +$0.50" at bounding box center [609, 185] width 282 height 46
click at [741, 68] on span at bounding box center [744, 61] width 11 height 13
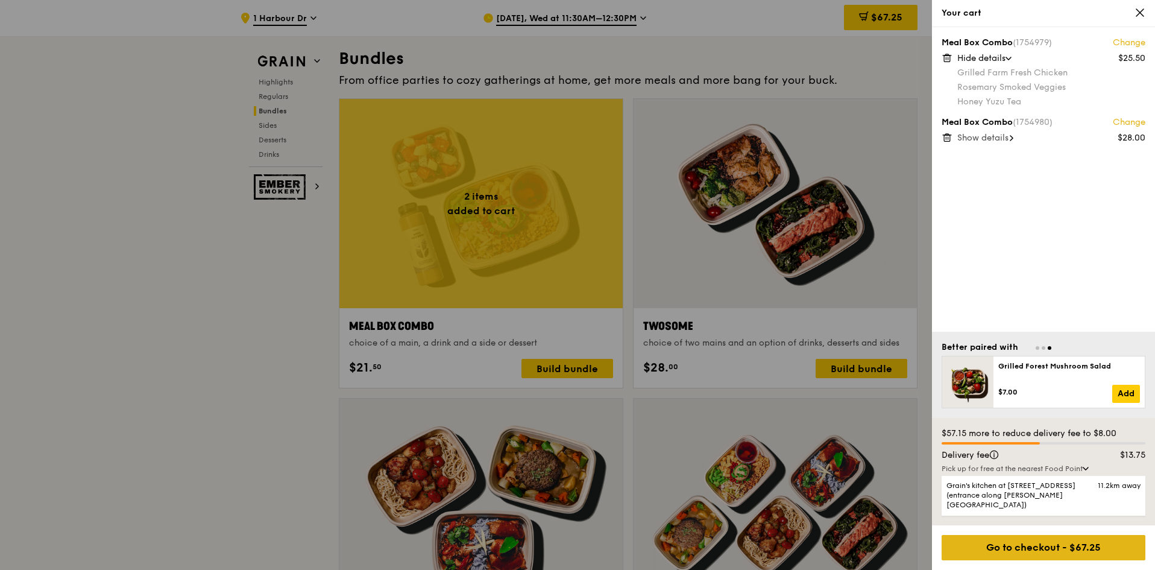
click at [1083, 546] on div "Go to checkout - $67.25" at bounding box center [1044, 547] width 204 height 25
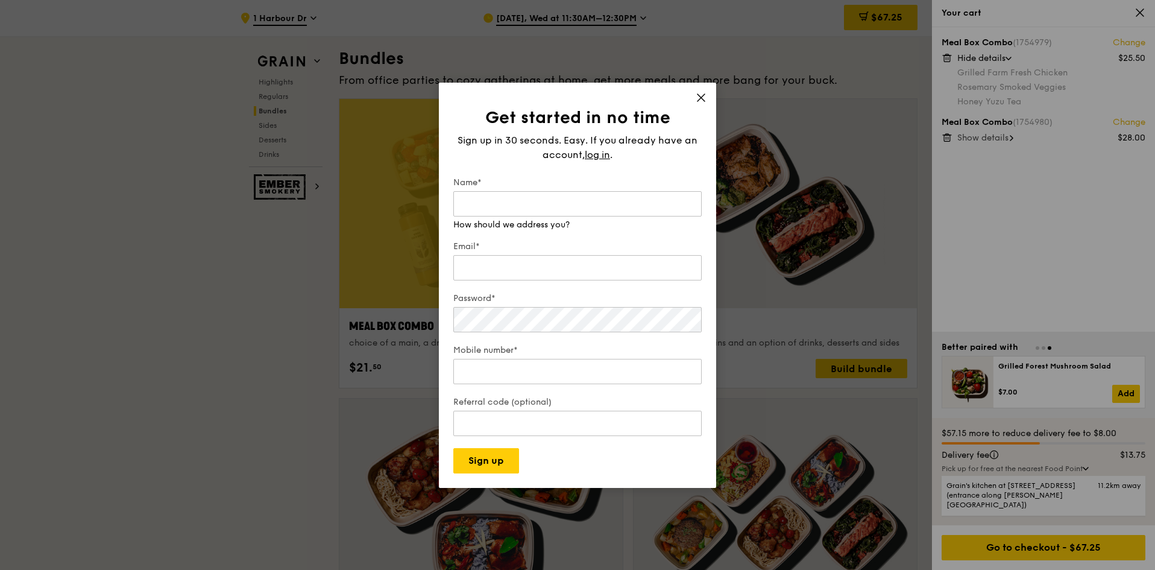
click at [701, 97] on div "Get started in no time Sign up in 30 seconds. Easy. If you already have an acco…" at bounding box center [577, 285] width 277 height 405
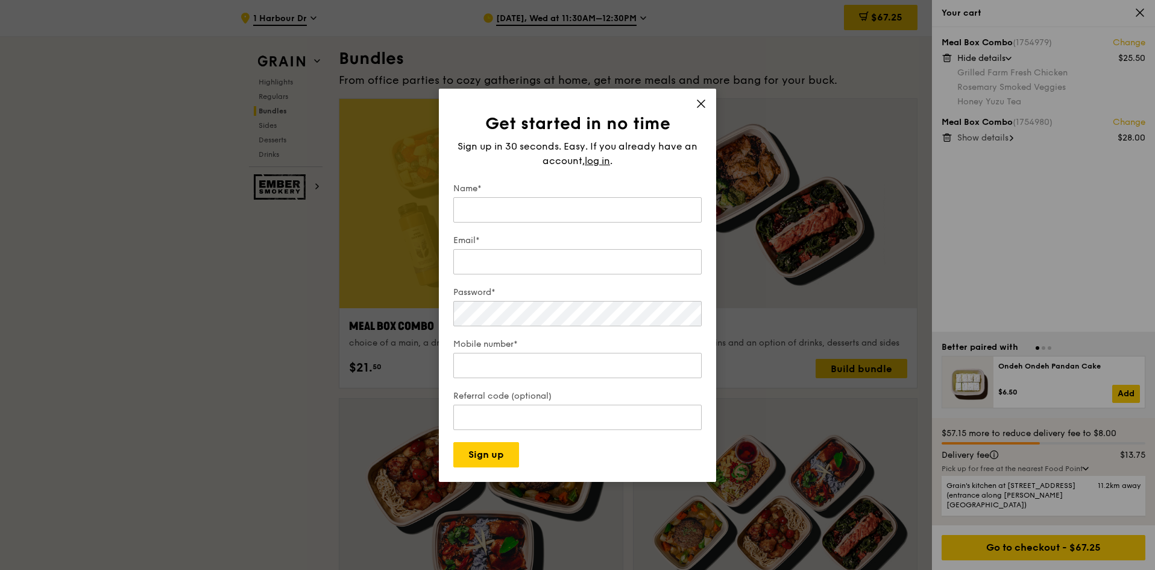
click at [701, 101] on icon at bounding box center [701, 103] width 11 height 11
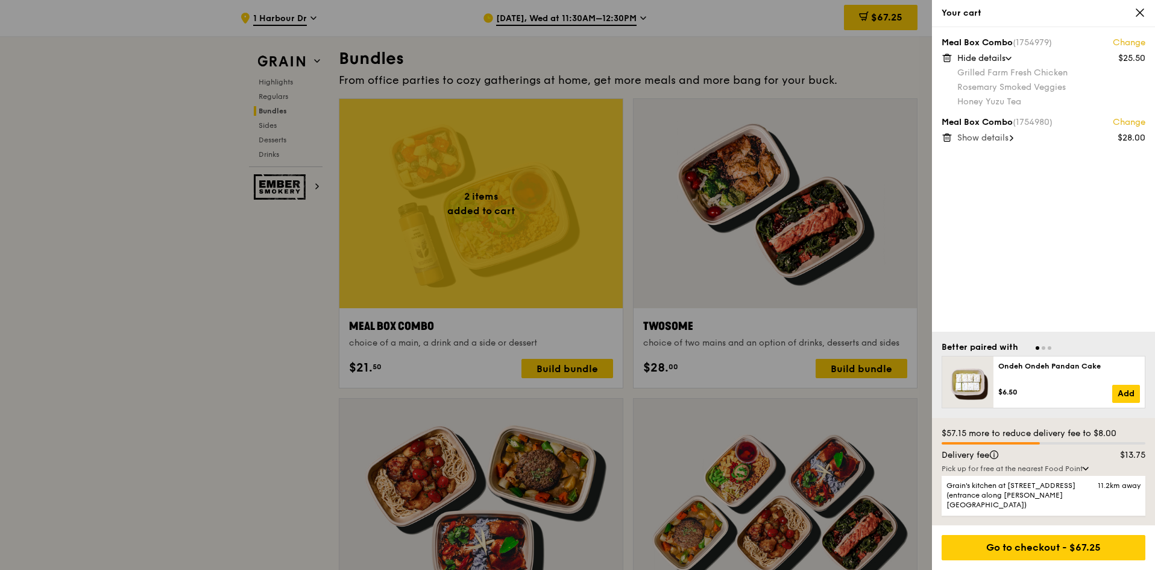
click at [1008, 22] on div "Your cart" at bounding box center [1043, 13] width 223 height 27
click at [960, 14] on div "Your cart" at bounding box center [1044, 13] width 204 height 12
click at [851, 150] on div at bounding box center [577, 285] width 1155 height 570
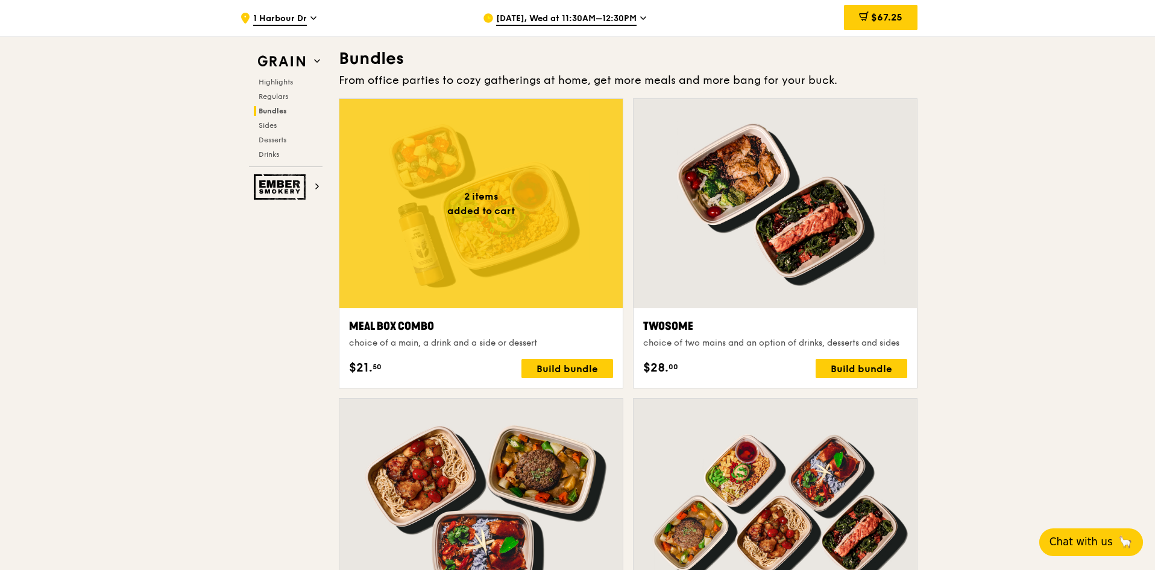
click at [875, 23] on div "$67.25" at bounding box center [881, 17] width 74 height 25
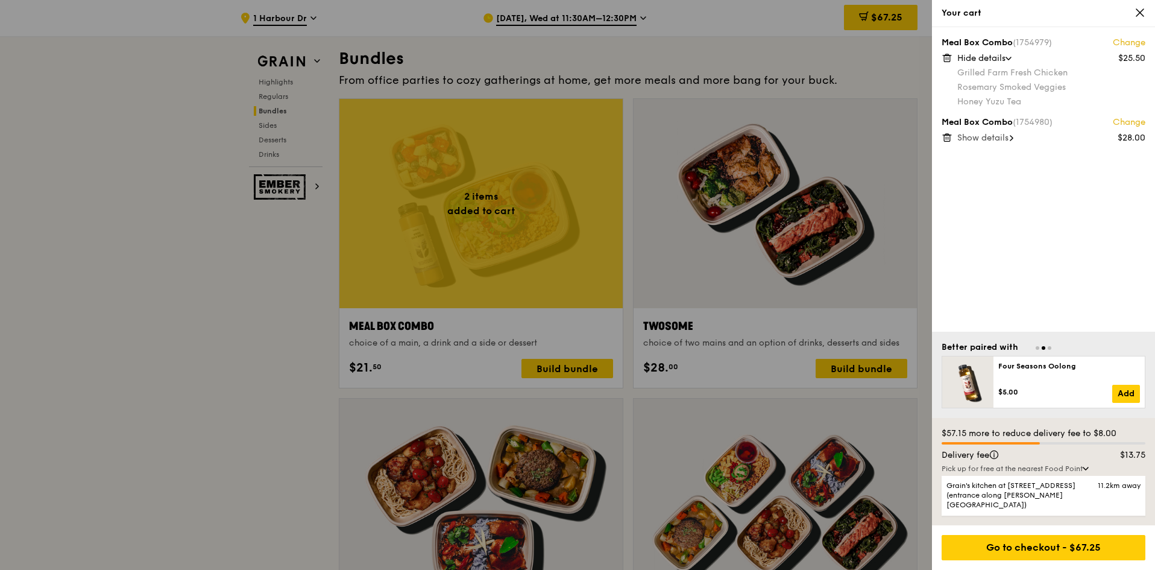
click at [1129, 124] on link "Change" at bounding box center [1129, 122] width 33 height 12
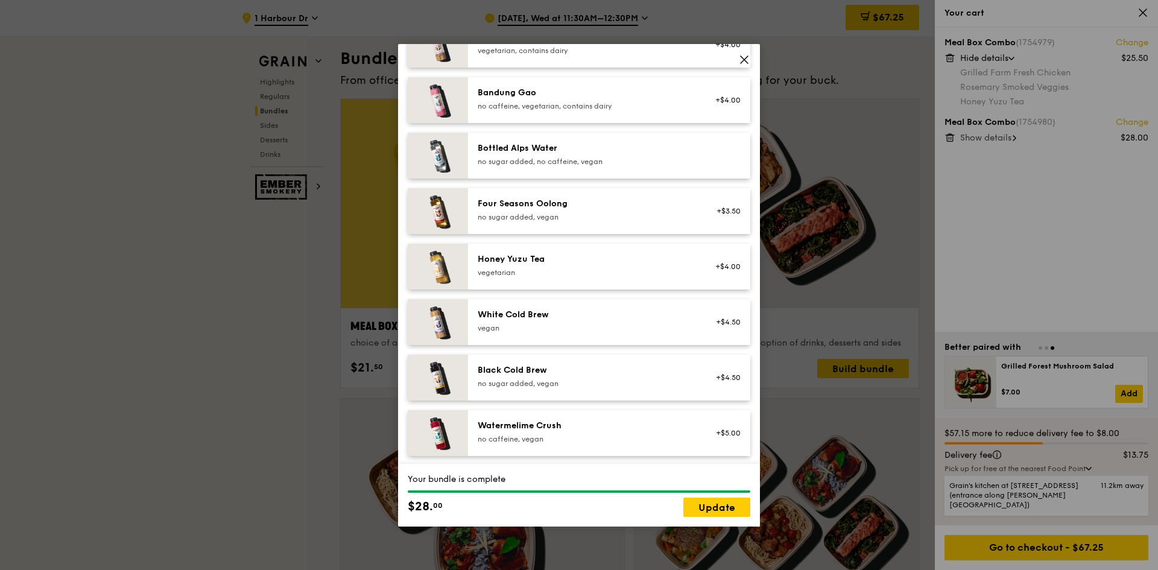
scroll to position [1370, 0]
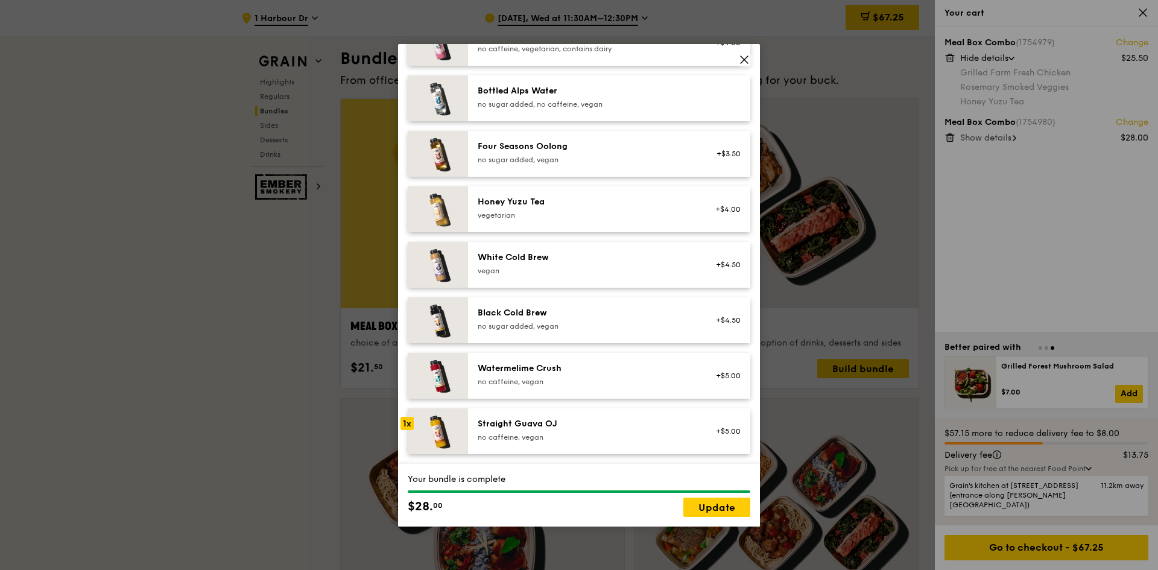
click at [430, 435] on img at bounding box center [438, 431] width 60 height 46
click at [445, 367] on img at bounding box center [438, 376] width 60 height 46
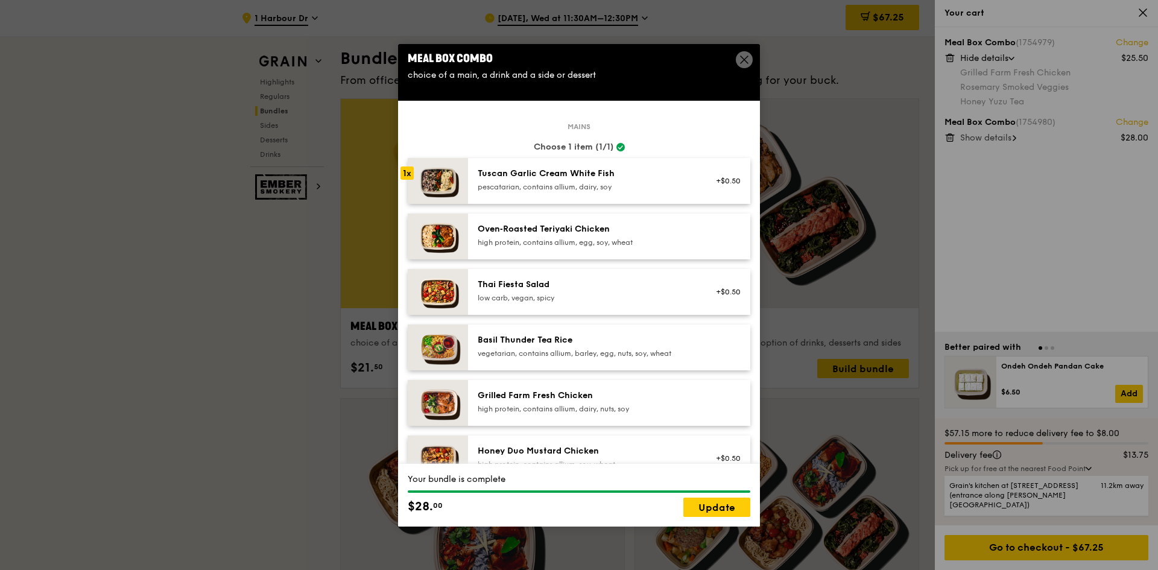
scroll to position [0, 0]
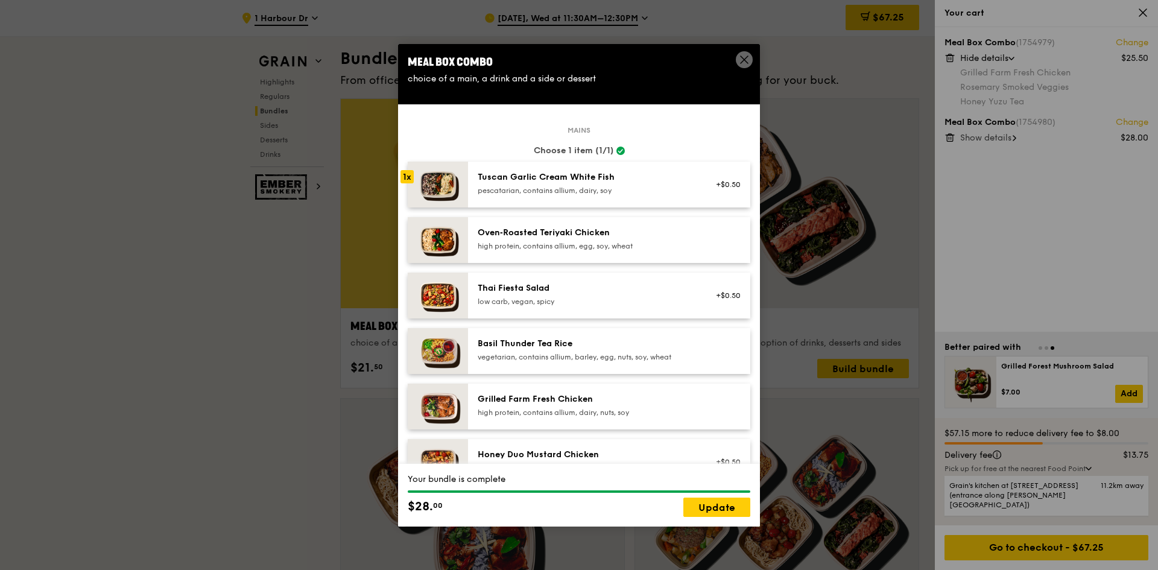
click at [551, 408] on div "high protein, contains allium, dairy, nuts, soy" at bounding box center [585, 413] width 216 height 10
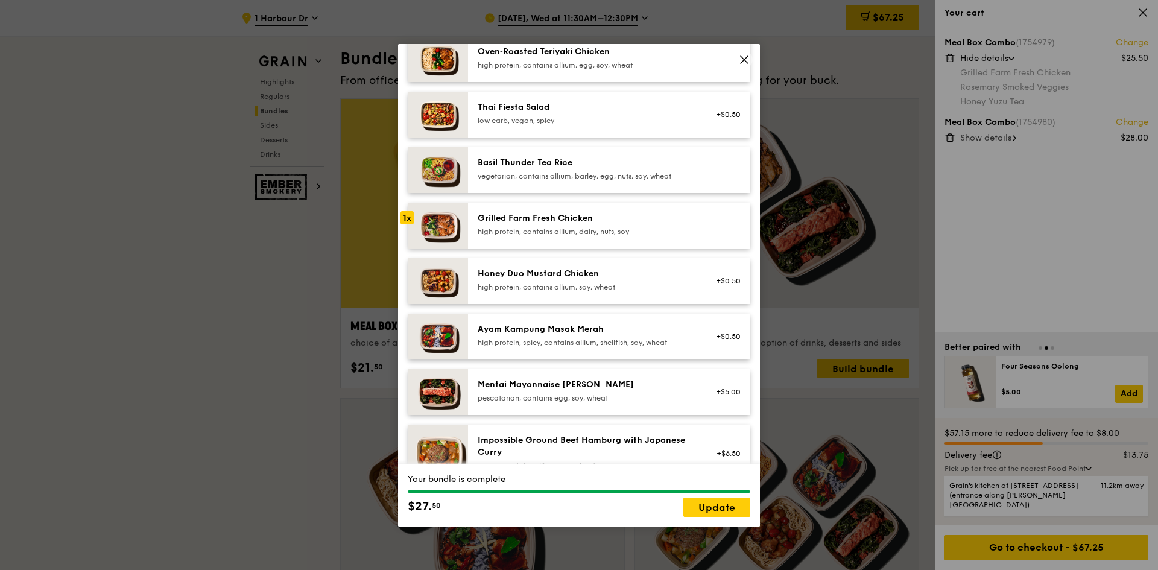
scroll to position [422, 0]
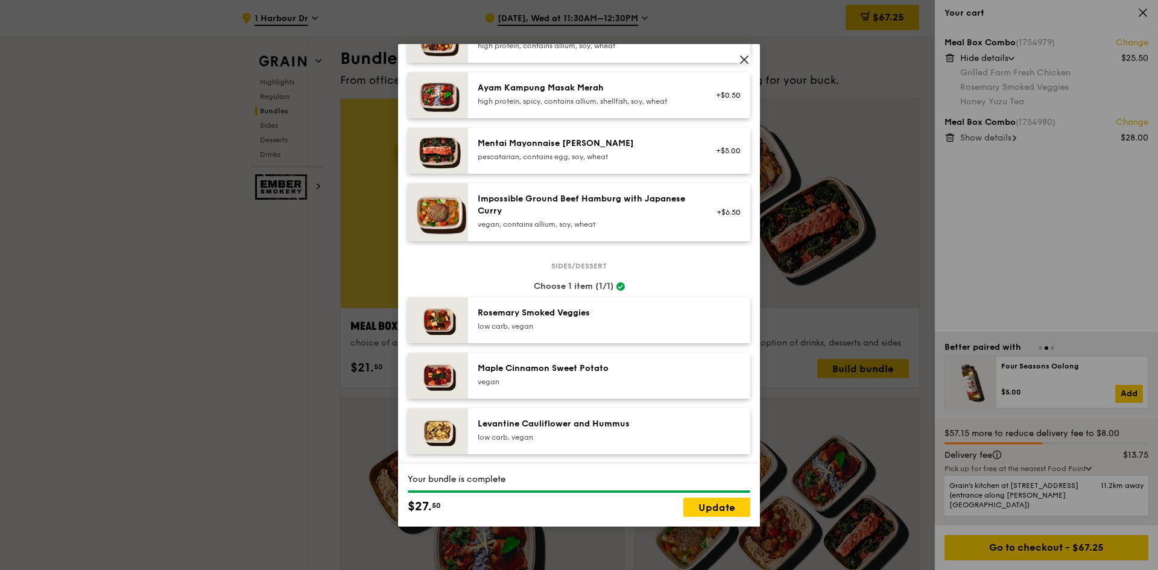
click at [553, 317] on div "Rosemary Smoked Veggies" at bounding box center [585, 313] width 216 height 12
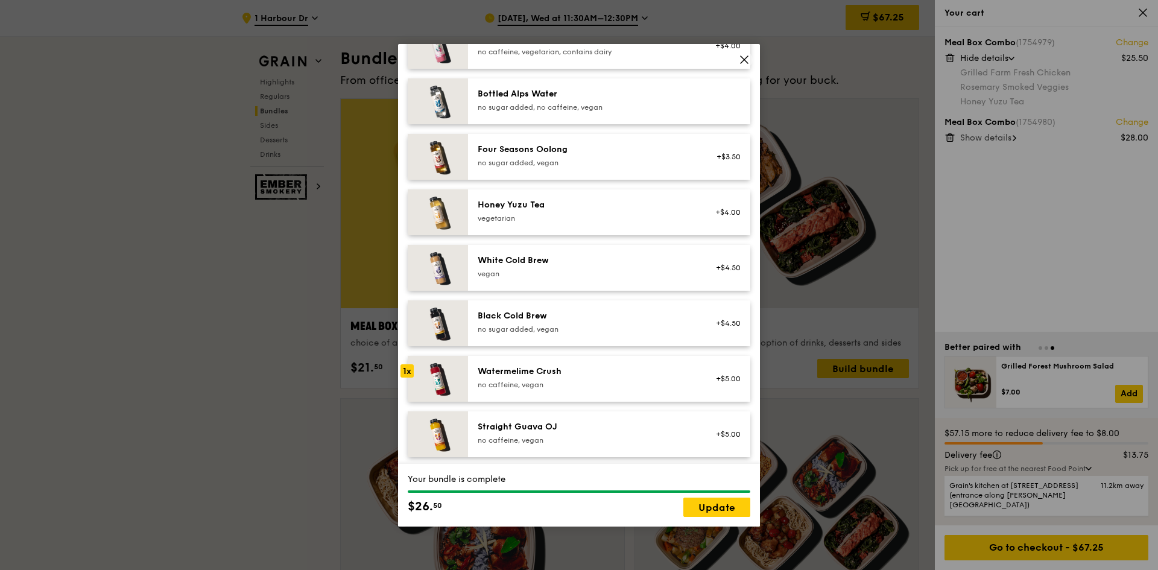
scroll to position [1370, 0]
click at [538, 211] on div "vegetarian" at bounding box center [585, 215] width 216 height 10
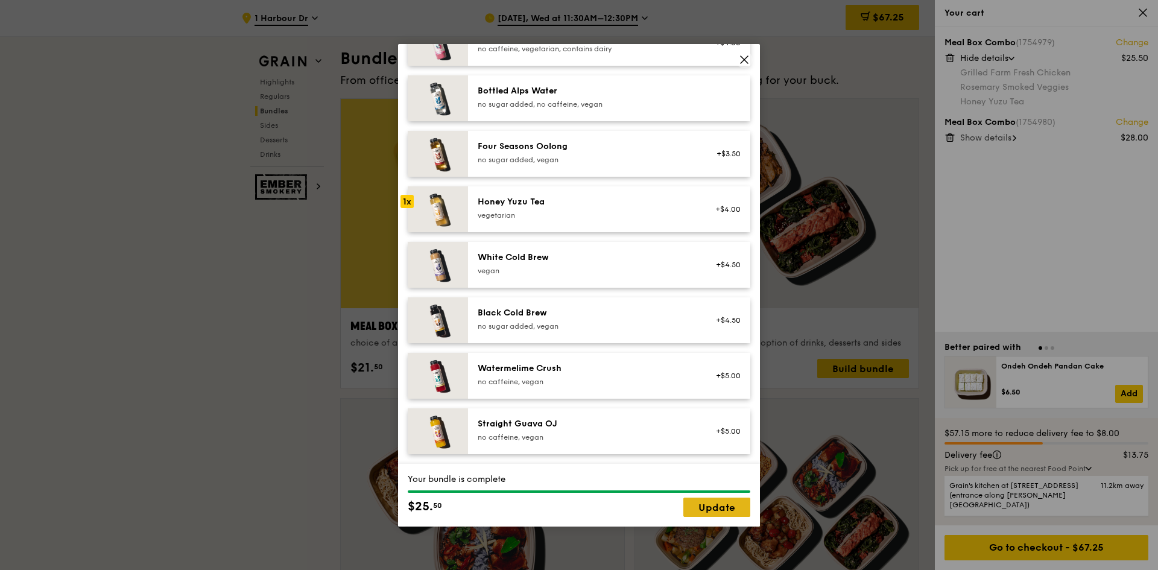
click at [705, 506] on link "Update" at bounding box center [716, 506] width 67 height 19
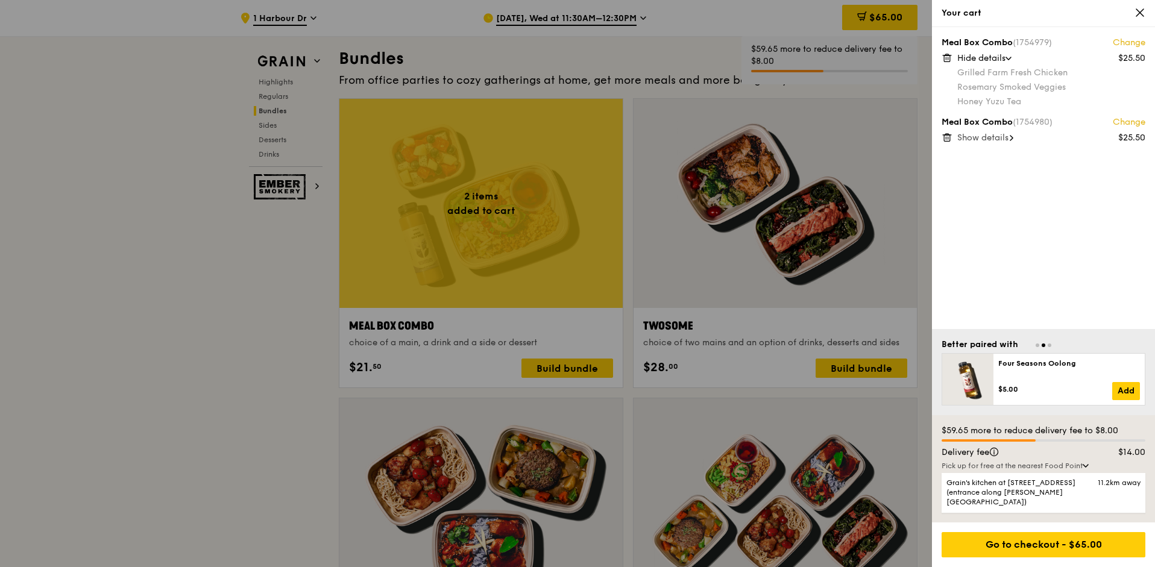
click at [1009, 137] on span "Show details" at bounding box center [982, 138] width 51 height 10
click at [1094, 271] on div "Meal Box Combo (1754979) Change $25.50 Hide details Grilled Farm Fresh Chicken …" at bounding box center [1043, 178] width 223 height 302
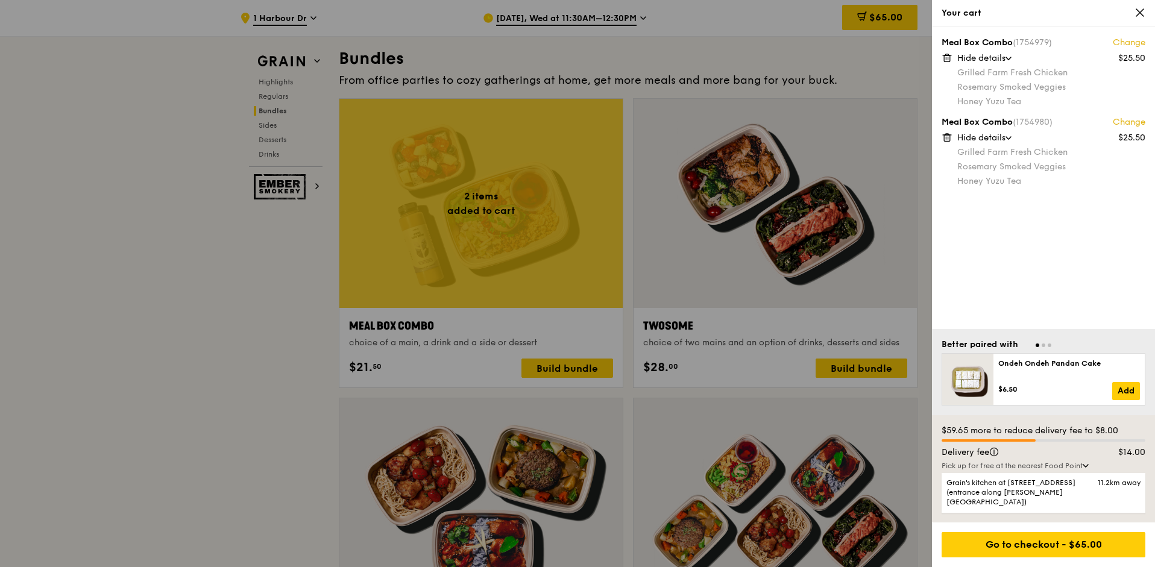
click at [1012, 224] on div "Meal Box Combo (1754979) Change $25.50 Hide details Grilled Farm Fresh Chicken …" at bounding box center [1043, 178] width 223 height 302
click at [1132, 124] on link "Change" at bounding box center [1129, 122] width 33 height 12
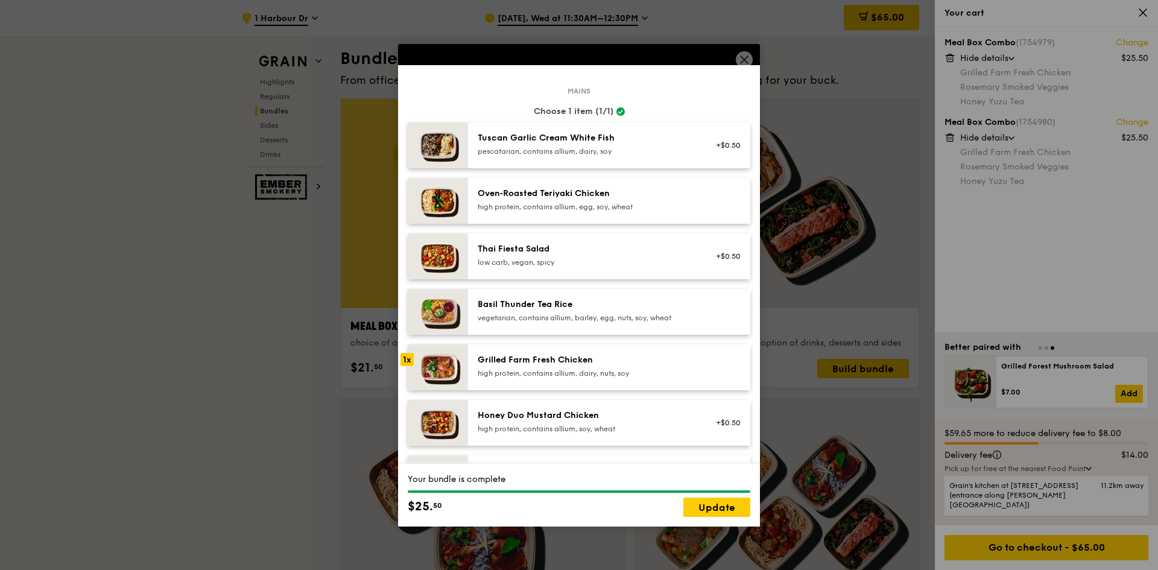
scroll to position [60, 0]
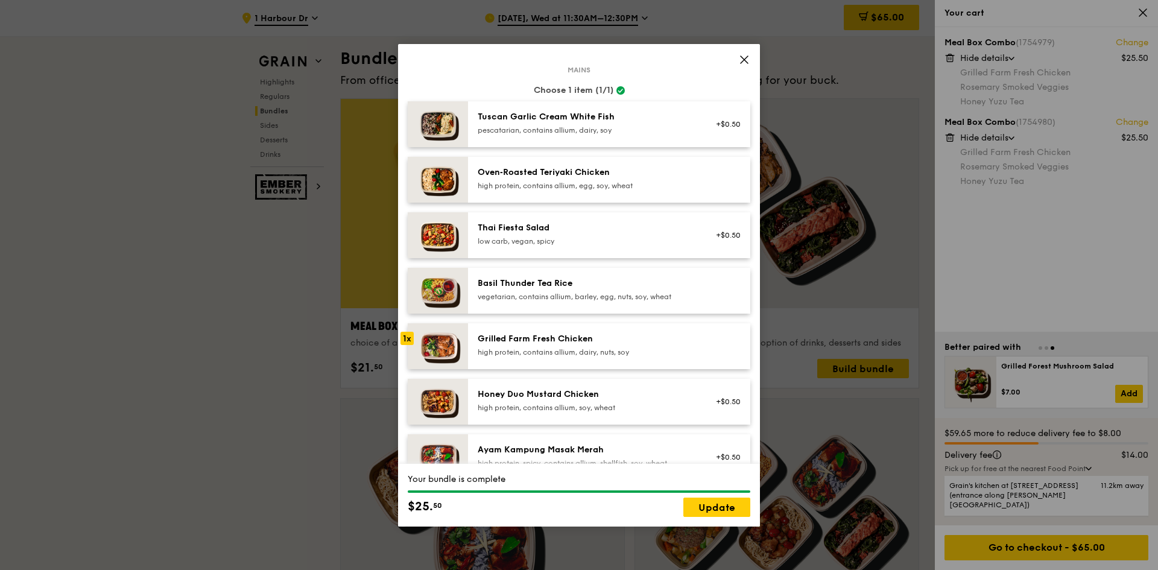
click at [614, 297] on div "vegetarian, contains allium, barley, egg, nuts, soy, wheat" at bounding box center [585, 297] width 216 height 10
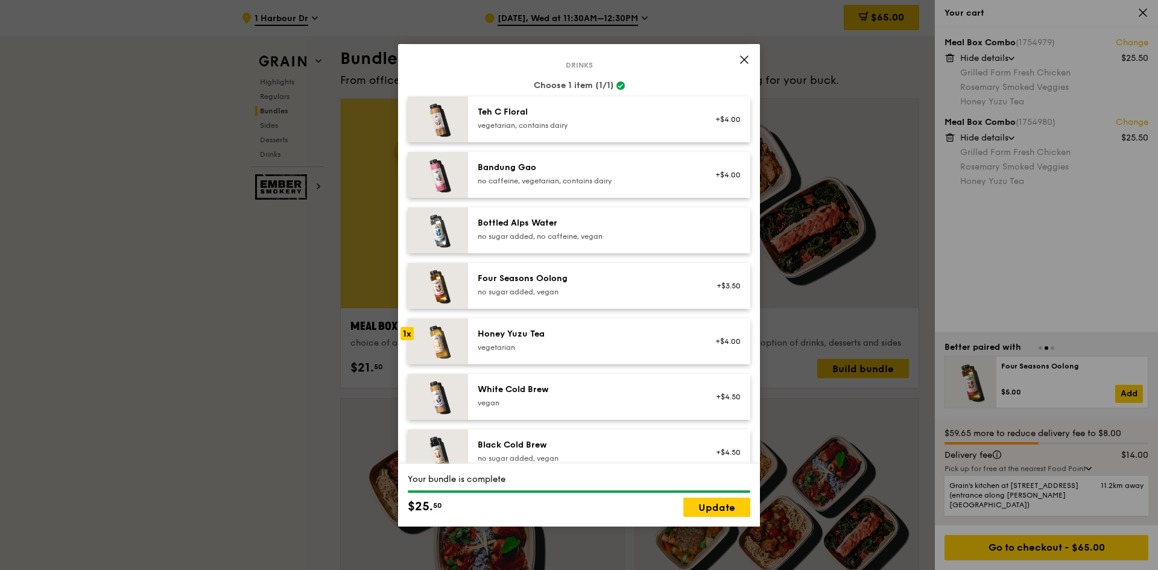
scroll to position [1266, 0]
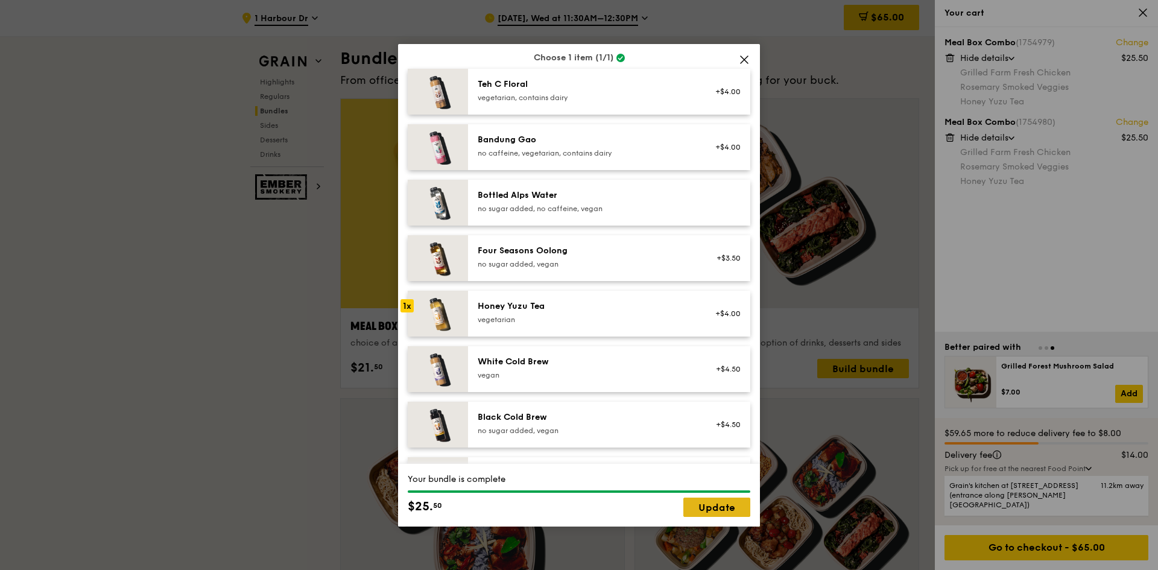
click at [724, 511] on link "Update" at bounding box center [716, 506] width 67 height 19
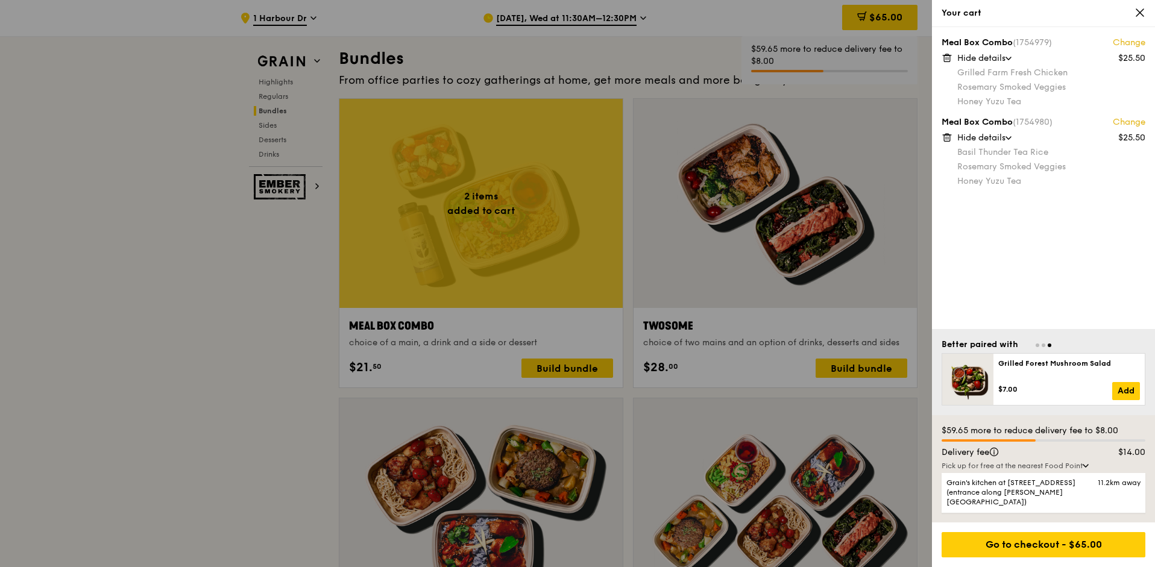
click at [1073, 276] on div "Meal Box Combo (1754979) Change $25.50 Hide details Grilled Farm Fresh Chicken …" at bounding box center [1043, 178] width 223 height 302
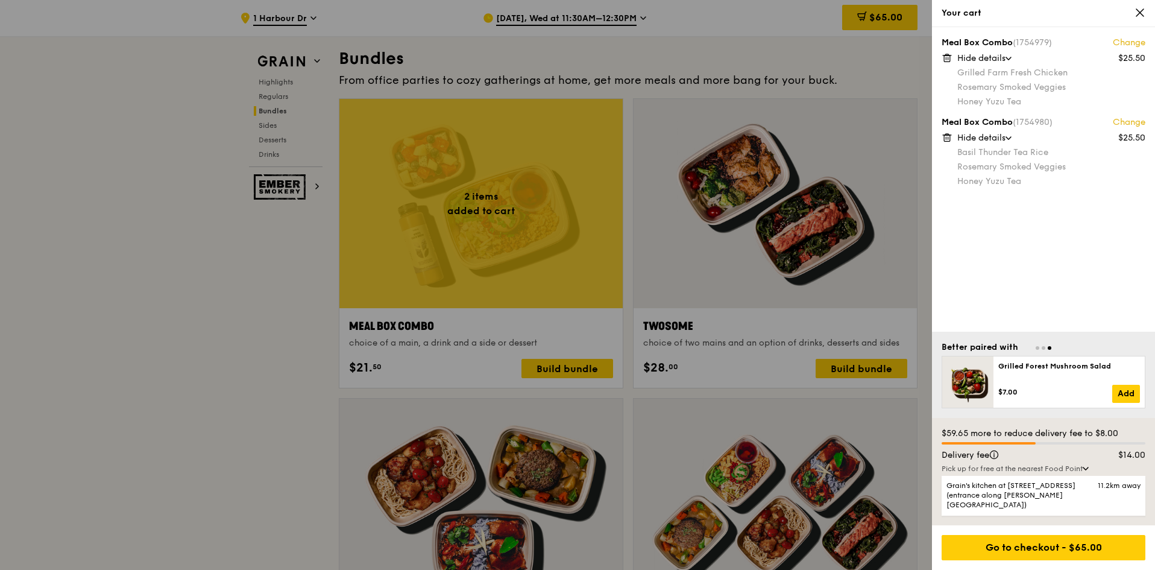
click at [1118, 43] on link "Change" at bounding box center [1129, 43] width 33 height 12
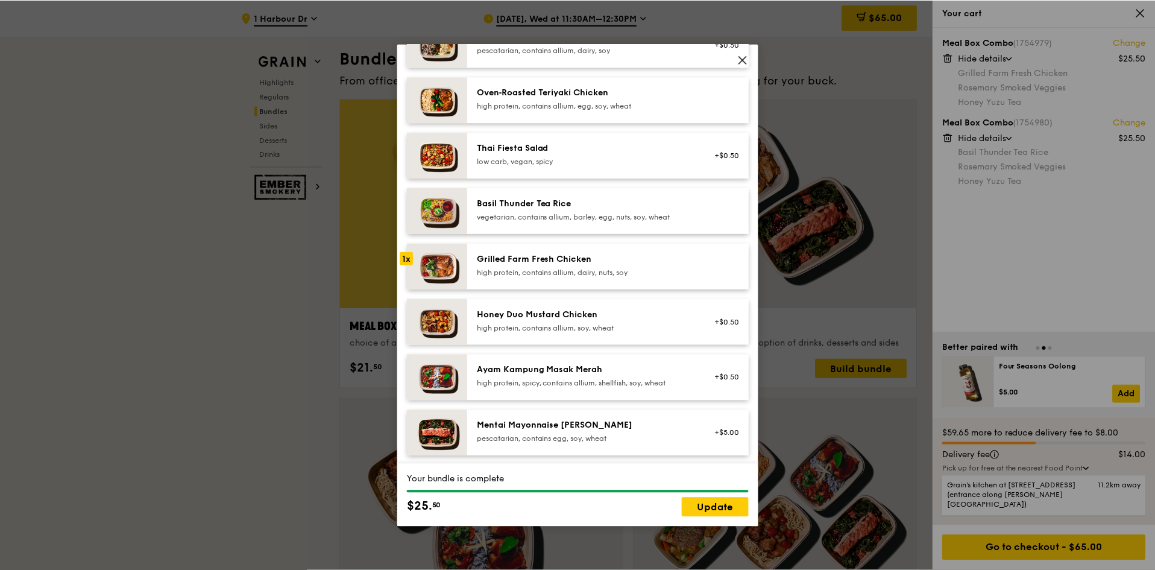
scroll to position [141, 0]
click at [742, 60] on icon at bounding box center [744, 59] width 11 height 11
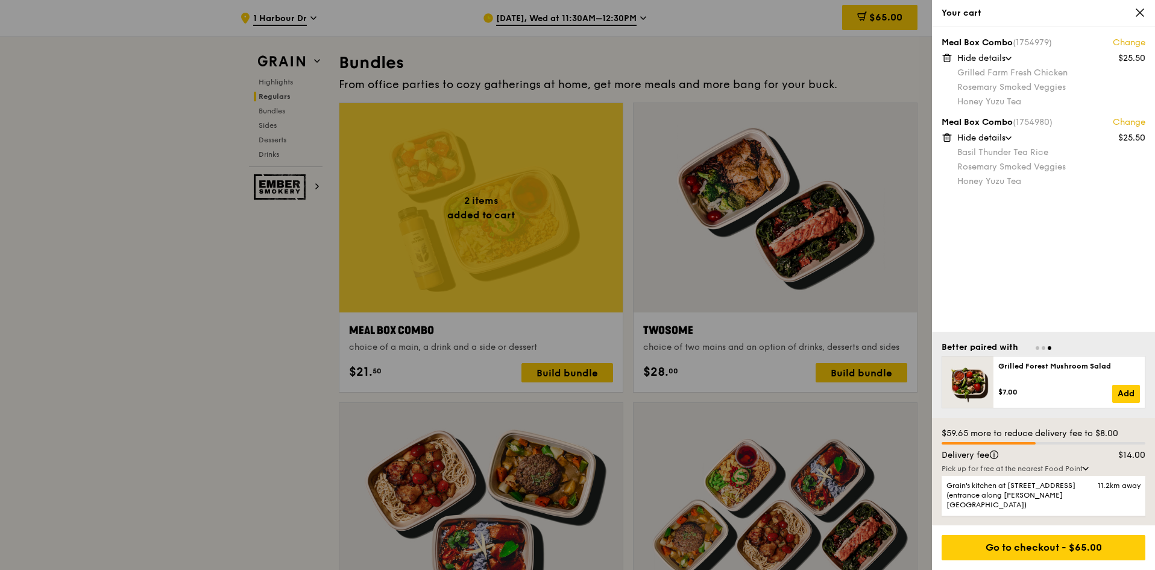
scroll to position [1737, 0]
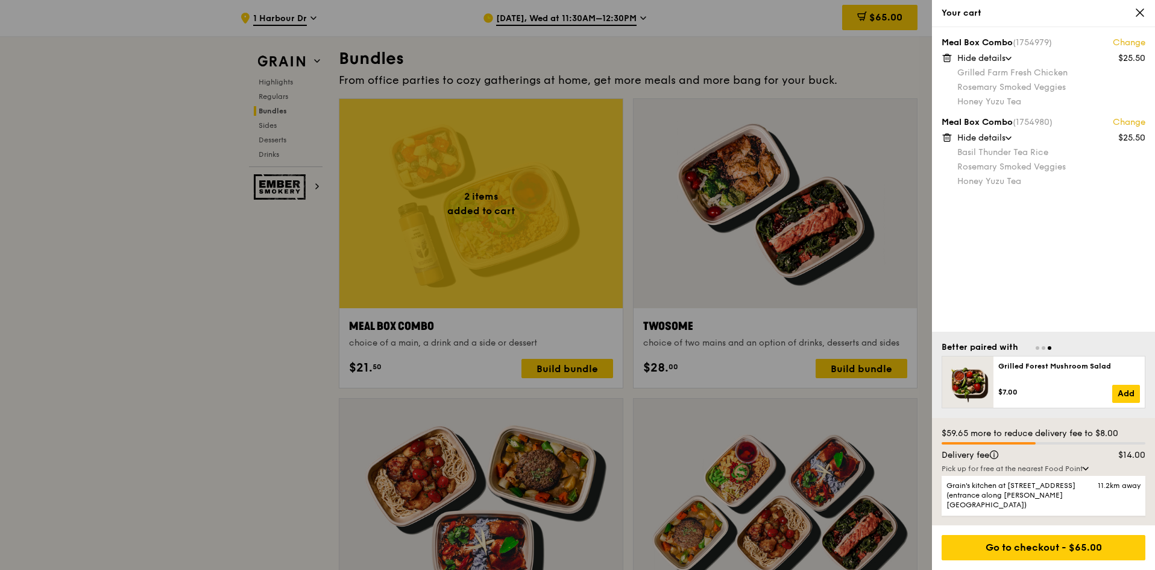
click at [1138, 17] on icon at bounding box center [1140, 12] width 11 height 11
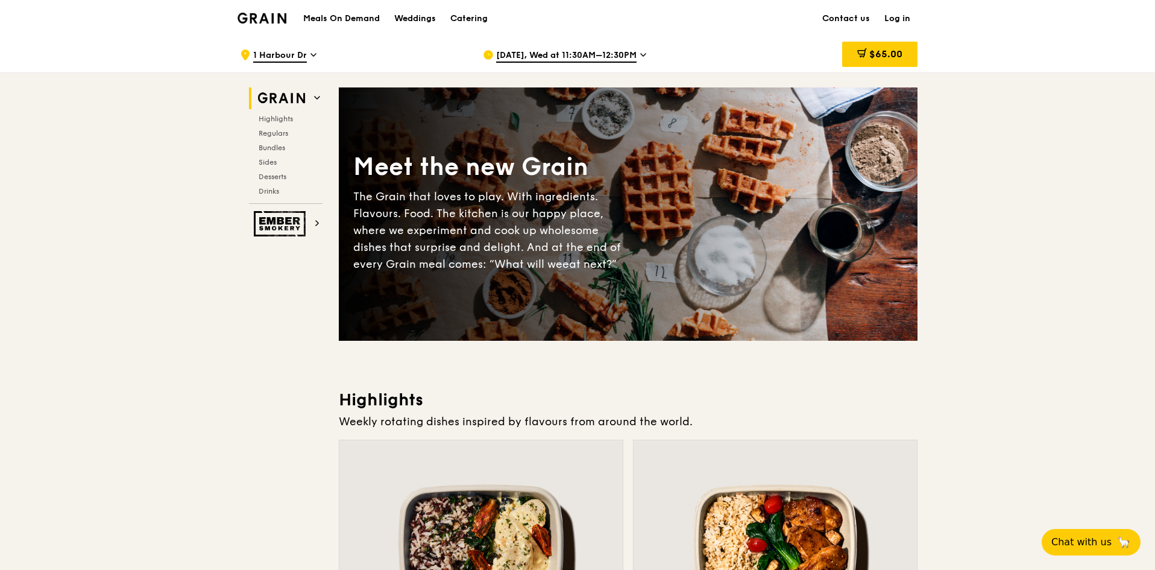
click at [268, 14] on img at bounding box center [262, 18] width 49 height 11
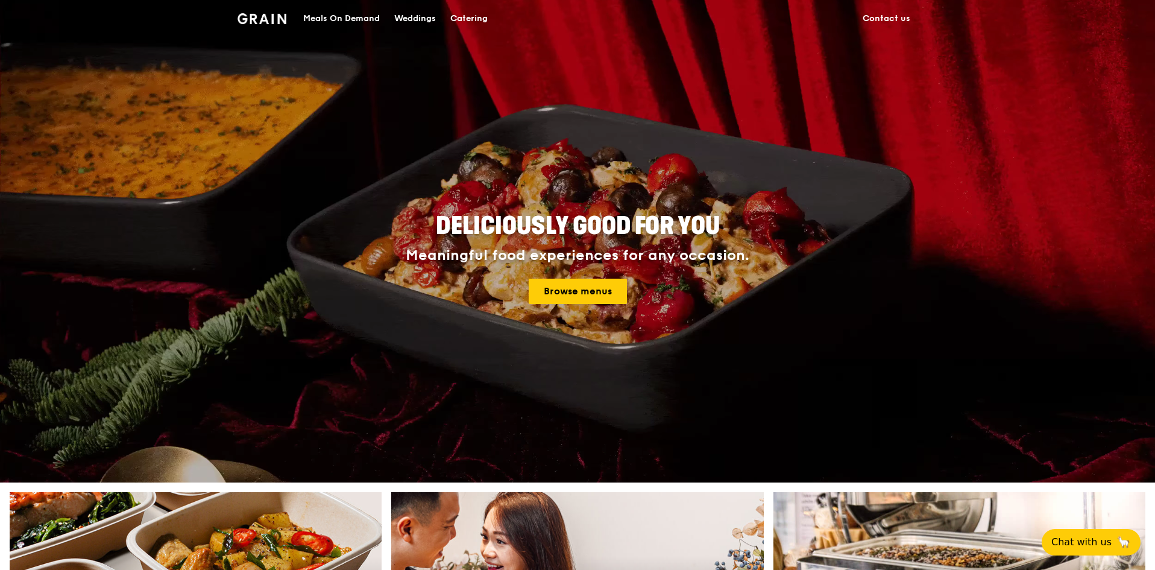
click at [478, 18] on div "Catering" at bounding box center [468, 19] width 37 height 36
